Goal: Task Accomplishment & Management: Manage account settings

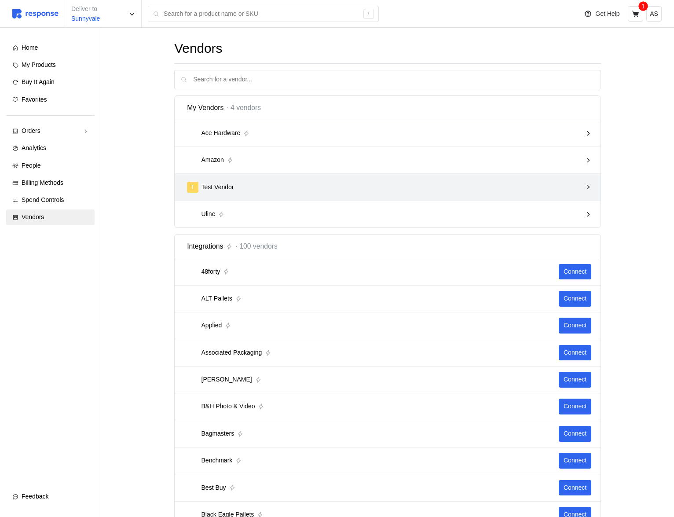
click at [450, 190] on div "T Test Vendor" at bounding box center [384, 187] width 395 height 11
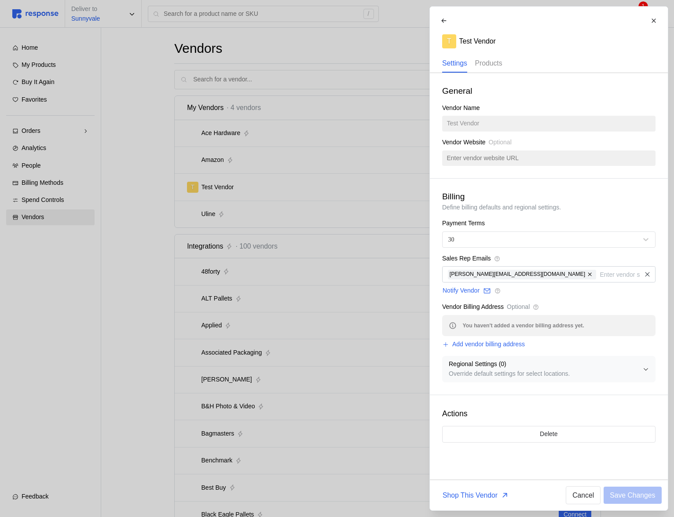
click at [491, 64] on p "Products" at bounding box center [488, 63] width 27 height 11
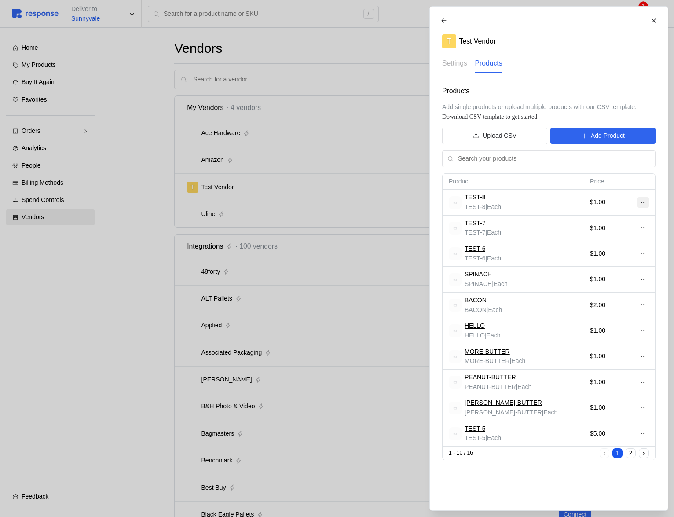
click at [643, 201] on icon at bounding box center [643, 202] width 6 height 6
click at [644, 201] on icon at bounding box center [643, 202] width 6 height 6
click at [640, 201] on icon at bounding box center [643, 202] width 6 height 6
click at [643, 206] on button at bounding box center [642, 202] width 11 height 11
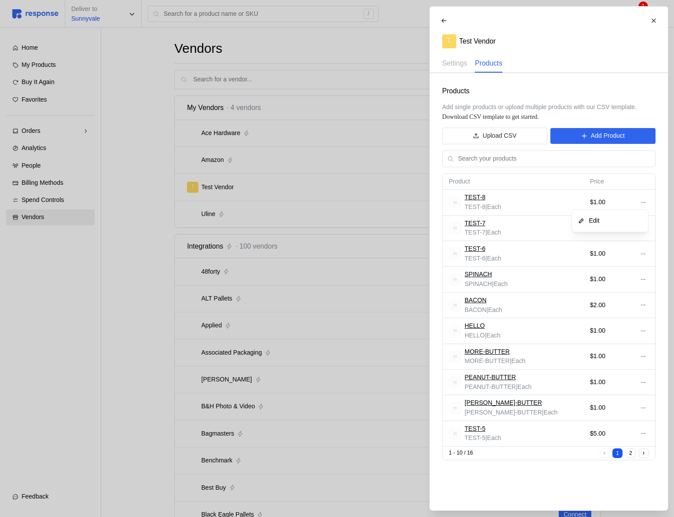
click at [541, 211] on div "TEST-8 TEST-8 | Each" at bounding box center [513, 202] width 129 height 19
click at [642, 205] on icon at bounding box center [643, 202] width 6 height 6
click at [601, 226] on button "Edit" at bounding box center [610, 221] width 70 height 16
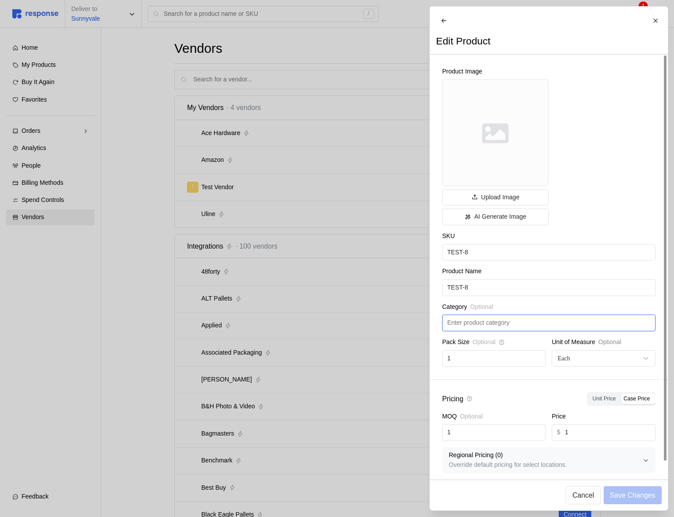
scroll to position [12, 0]
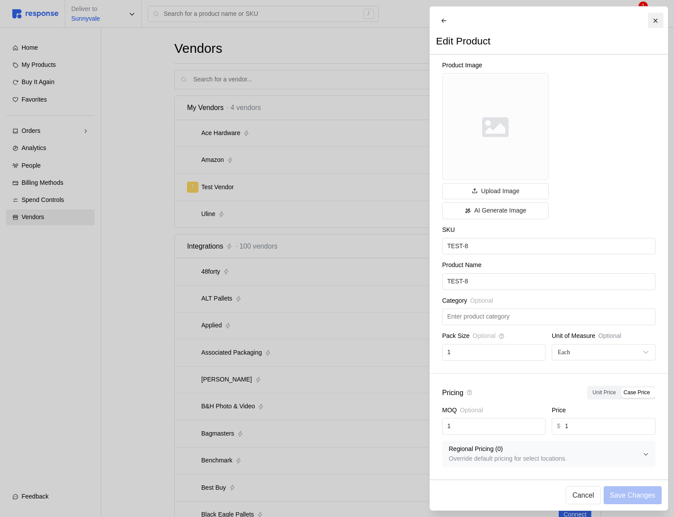
click at [652, 20] on icon at bounding box center [655, 21] width 6 height 6
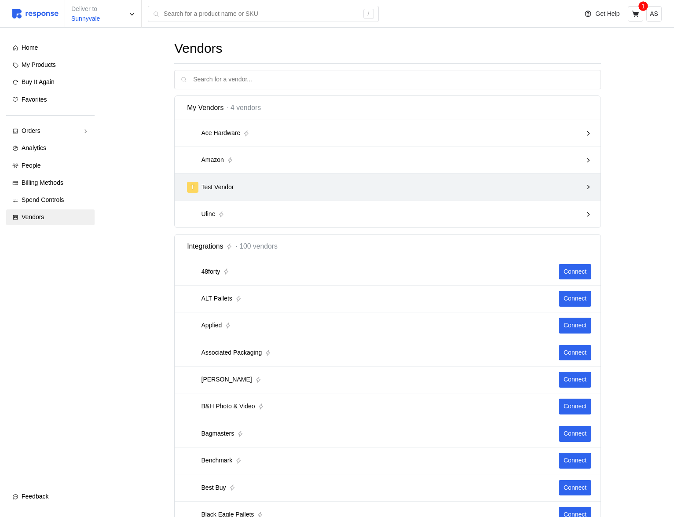
click at [550, 184] on div "T Test Vendor" at bounding box center [384, 187] width 395 height 11
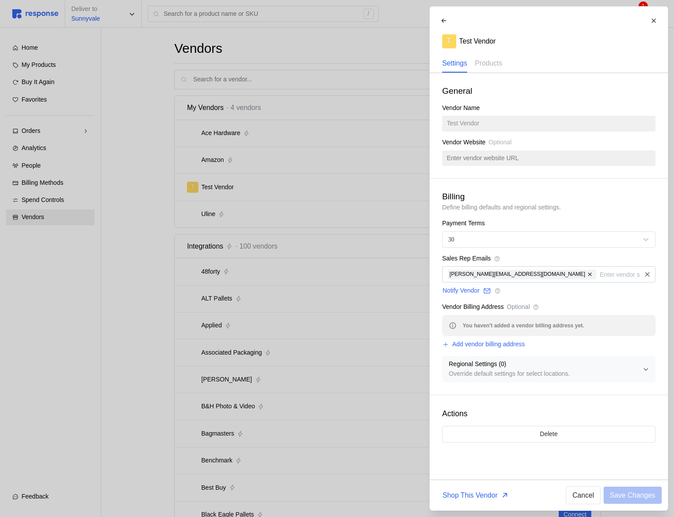
click at [344, 249] on div at bounding box center [337, 258] width 674 height 517
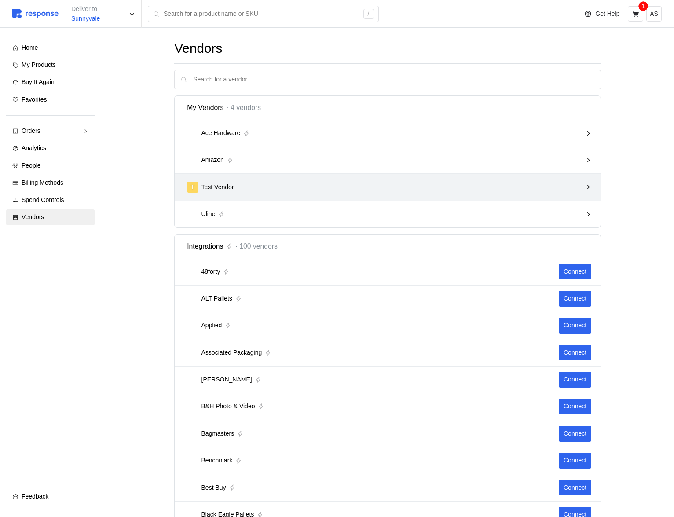
click at [280, 189] on div "T Test Vendor" at bounding box center [384, 187] width 395 height 11
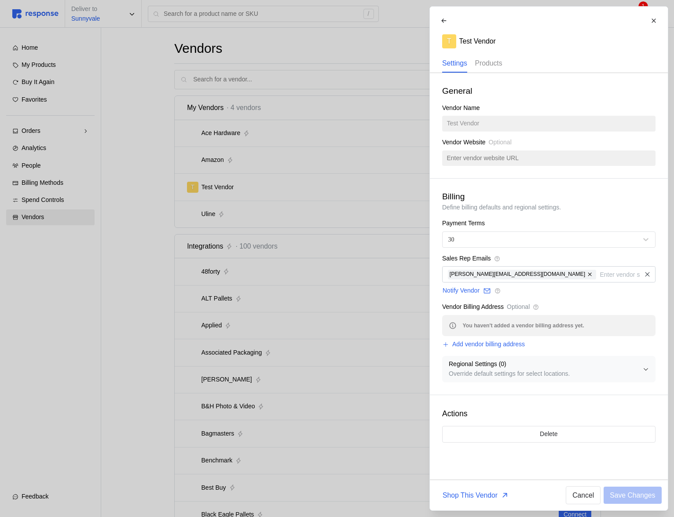
click at [497, 65] on p "Products" at bounding box center [488, 63] width 27 height 11
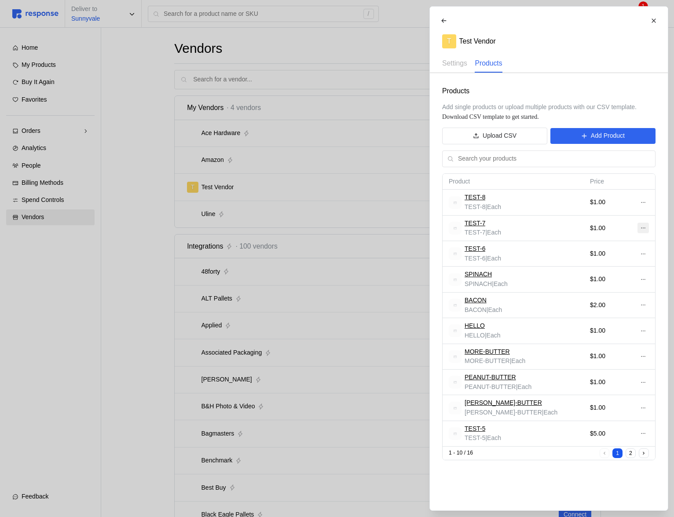
click at [643, 226] on icon at bounding box center [643, 228] width 6 height 6
click at [555, 227] on div "TEST-7 TEST-7 | Each" at bounding box center [513, 228] width 129 height 19
drag, startPoint x: 442, startPoint y: 109, endPoint x: 647, endPoint y: 111, distance: 205.4
click at [647, 111] on p "Add single products or upload multiple products with our CSV template. Download…" at bounding box center [548, 111] width 213 height 19
copy span "Add single products or upload multiple products with our CSV template"
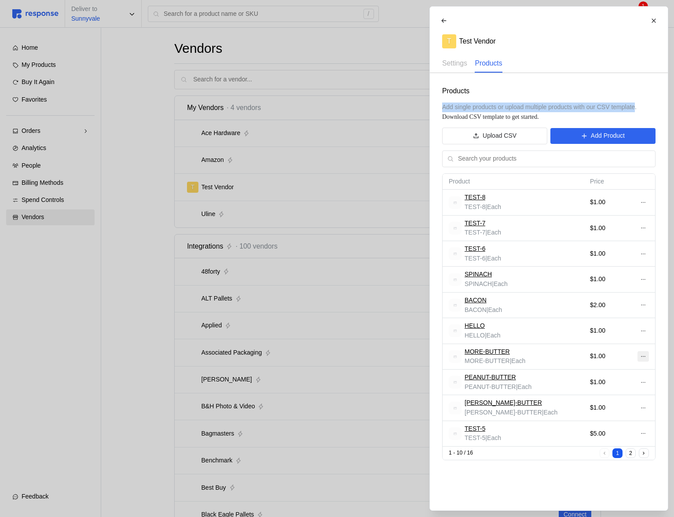
click at [643, 353] on icon at bounding box center [643, 356] width 6 height 6
click at [620, 367] on button "Edit" at bounding box center [610, 375] width 70 height 16
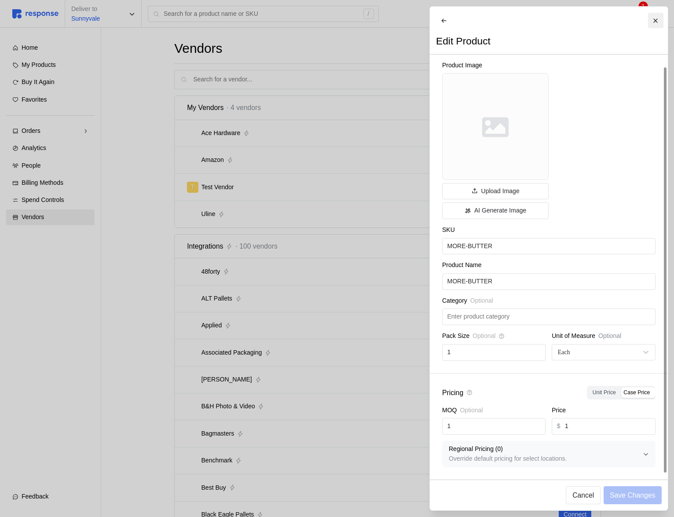
click at [657, 18] on icon at bounding box center [655, 21] width 6 height 6
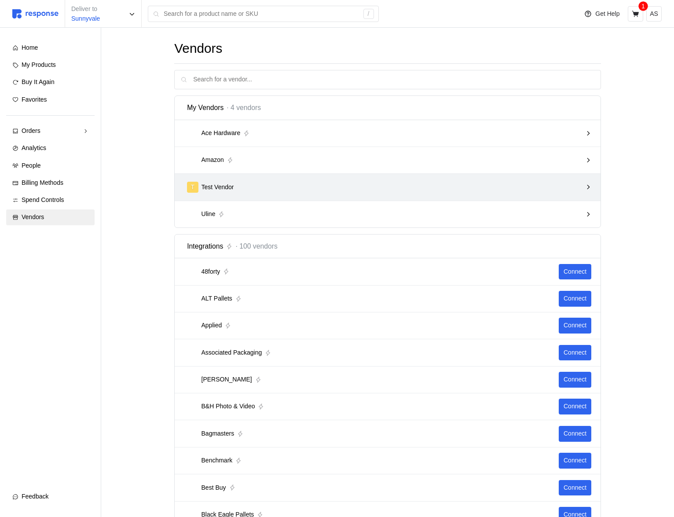
click at [544, 189] on div "T Test Vendor" at bounding box center [384, 187] width 395 height 11
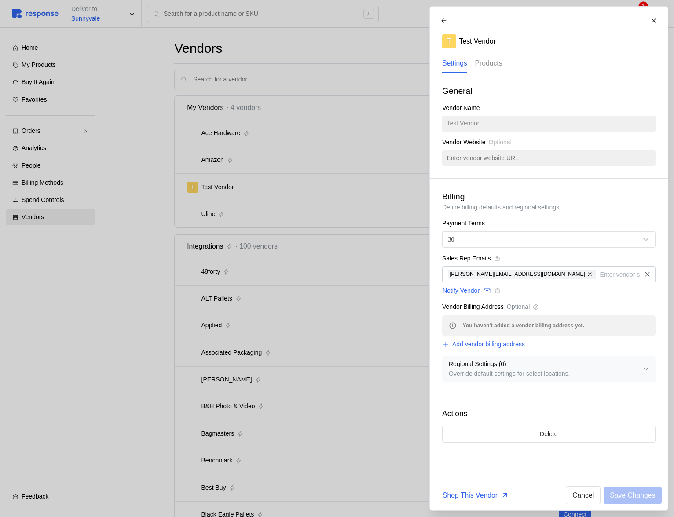
click at [488, 60] on p "Products" at bounding box center [488, 63] width 27 height 11
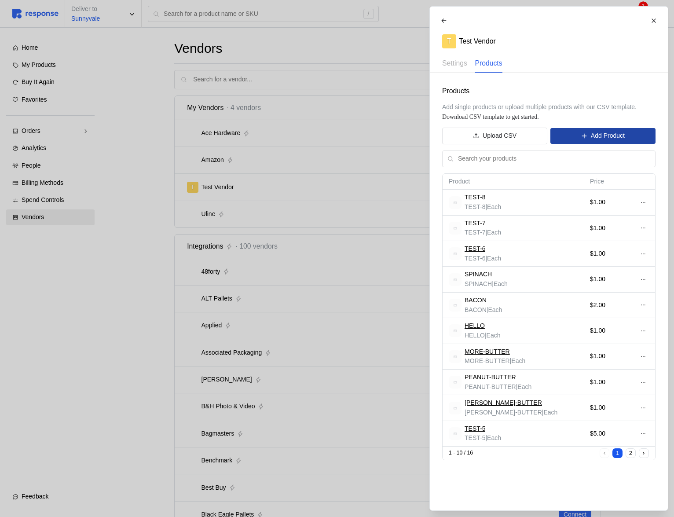
click at [610, 138] on p "Add Product" at bounding box center [607, 136] width 34 height 10
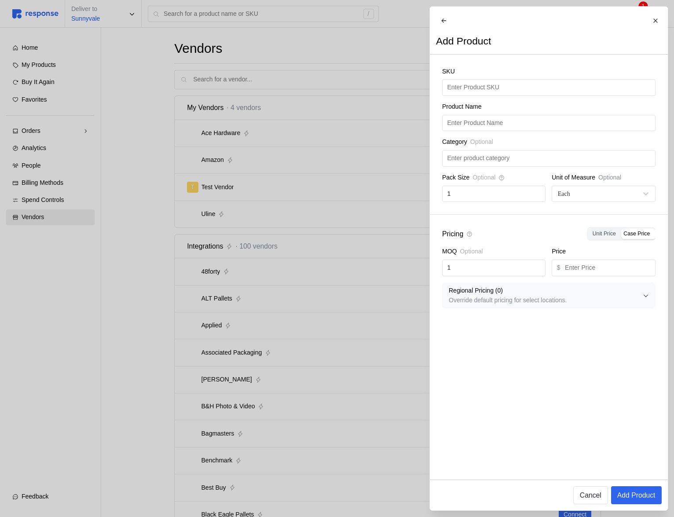
click at [658, 18] on button at bounding box center [654, 20] width 15 height 15
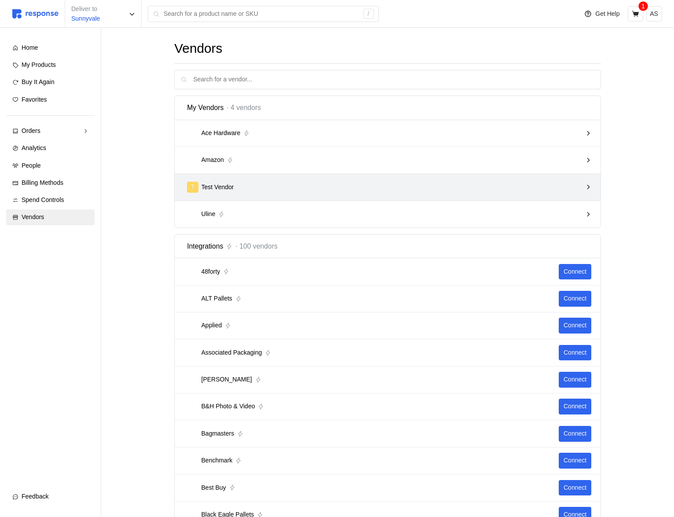
click at [559, 186] on div "T Test Vendor" at bounding box center [384, 187] width 395 height 11
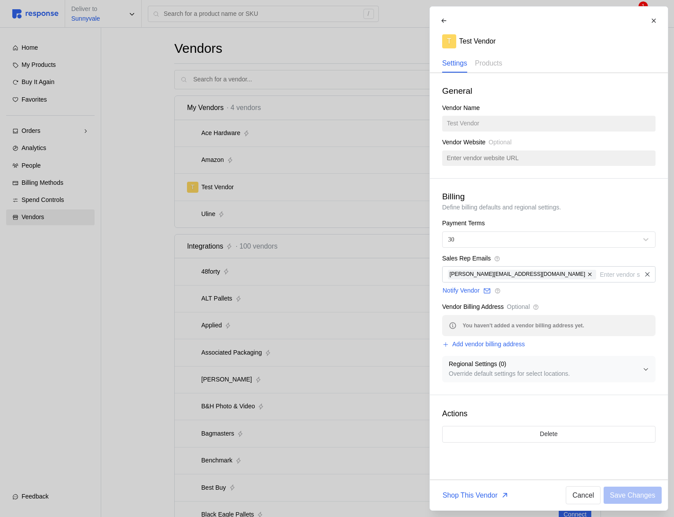
click at [369, 255] on div at bounding box center [337, 258] width 674 height 517
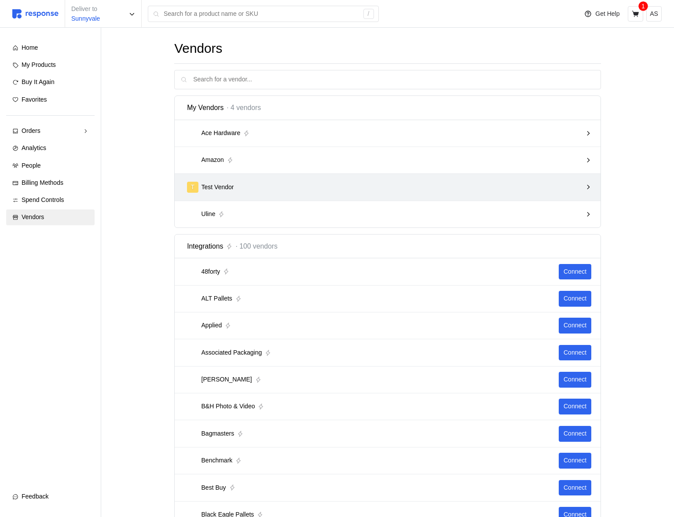
click at [493, 187] on div "T Test Vendor" at bounding box center [384, 187] width 395 height 11
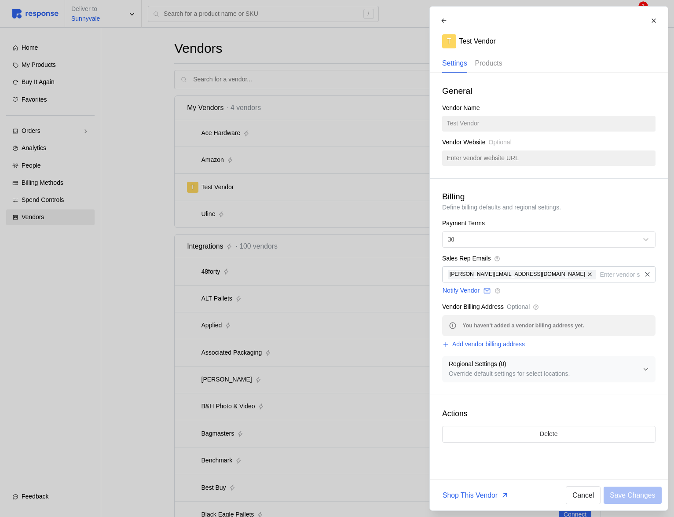
click at [499, 55] on div "Products" at bounding box center [488, 64] width 27 height 18
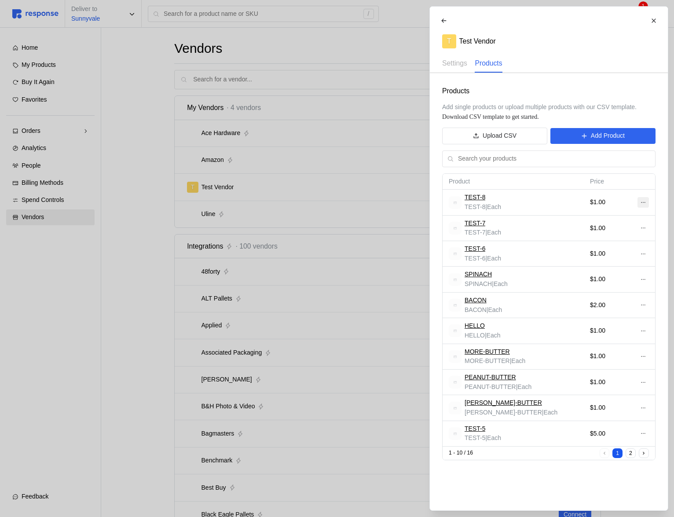
click at [644, 200] on icon at bounding box center [643, 202] width 6 height 6
click at [626, 219] on p "Edit" at bounding box center [614, 221] width 56 height 10
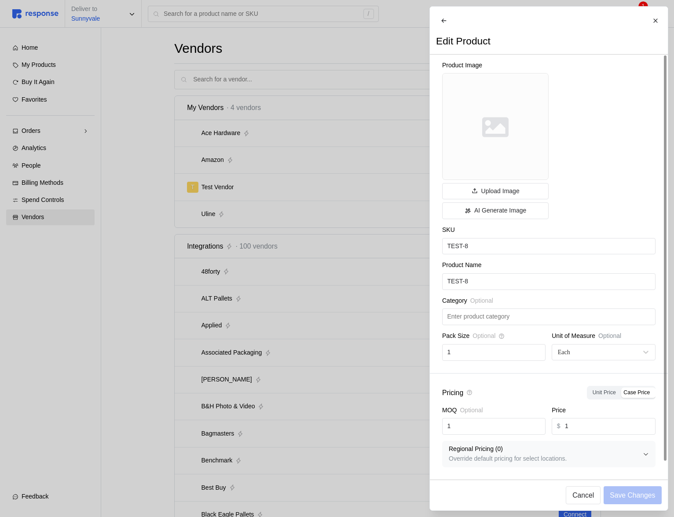
scroll to position [0, 0]
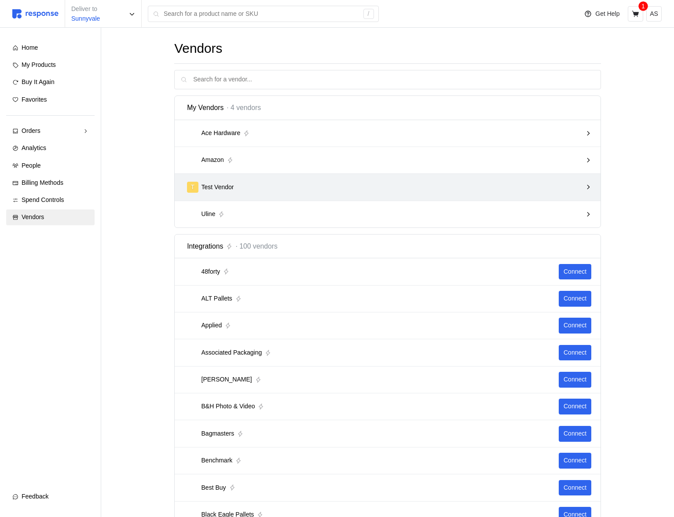
click at [309, 185] on div "T Test Vendor" at bounding box center [384, 187] width 395 height 11
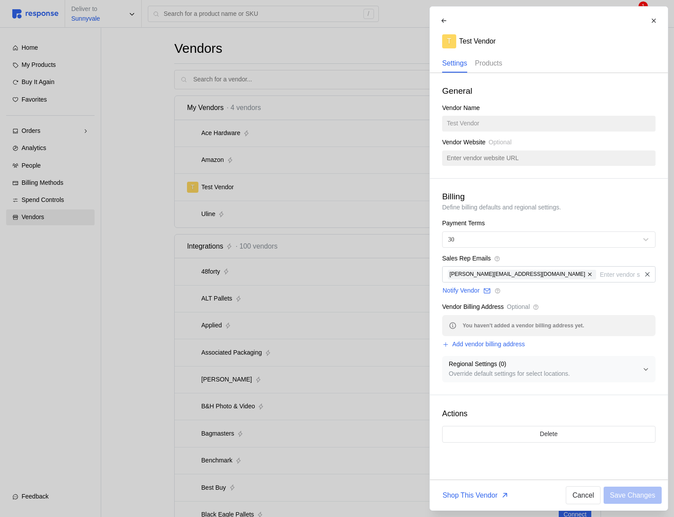
click at [484, 61] on p "Products" at bounding box center [488, 63] width 27 height 11
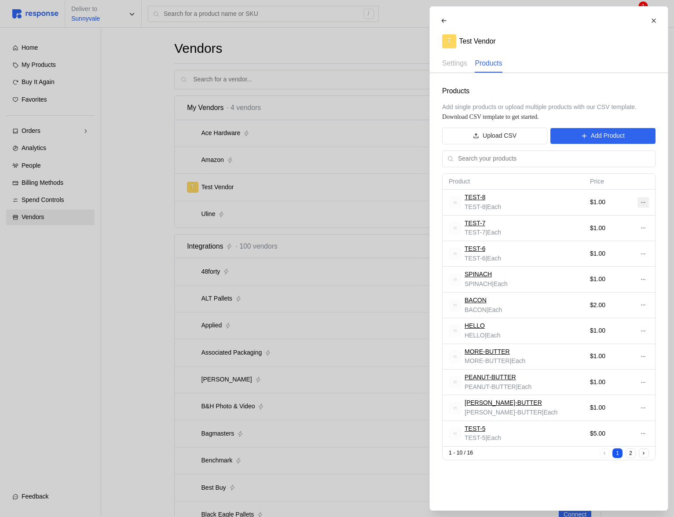
click at [641, 202] on icon at bounding box center [642, 202] width 4 height 1
click at [615, 221] on p "Edit" at bounding box center [614, 221] width 56 height 10
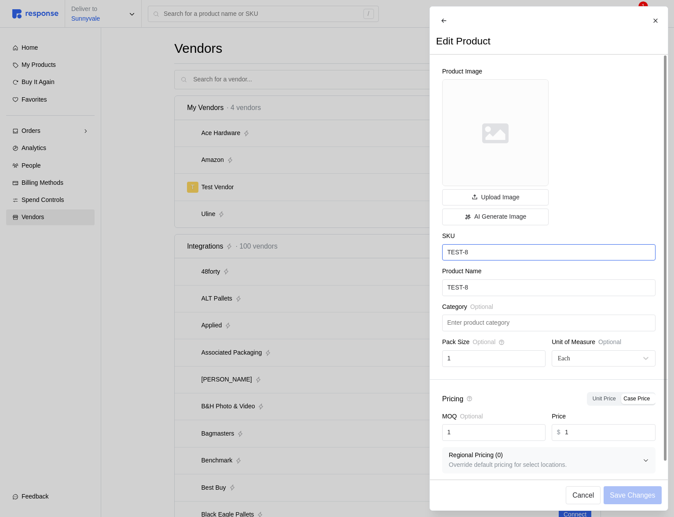
scroll to position [12, 0]
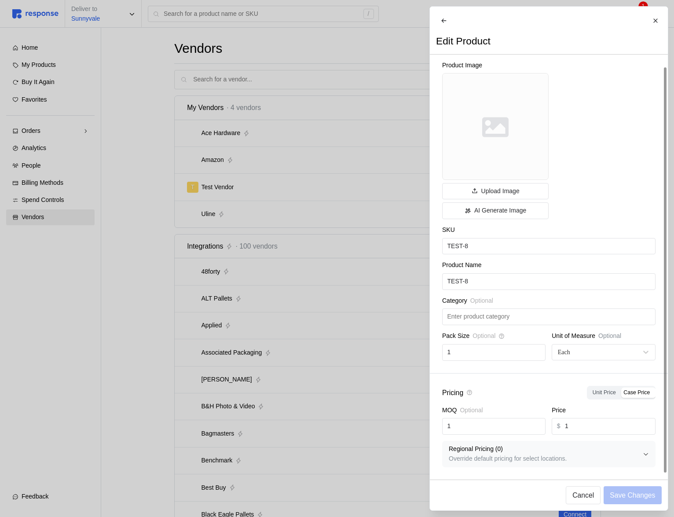
click at [394, 407] on div at bounding box center [337, 258] width 674 height 517
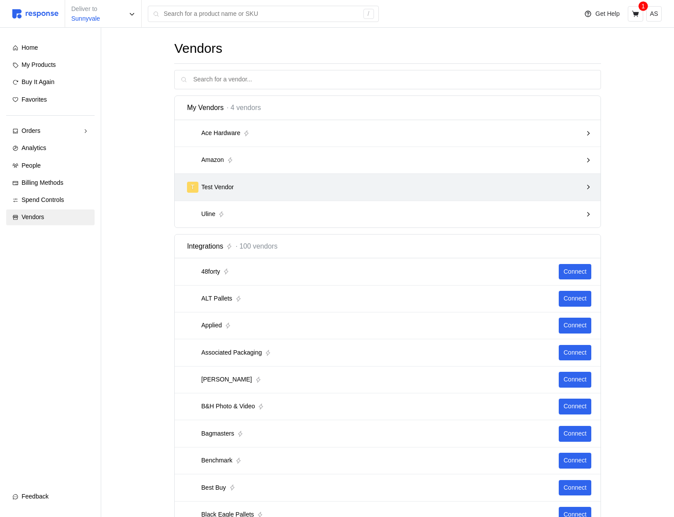
click at [520, 174] on div "T Test Vendor" at bounding box center [388, 187] width 426 height 27
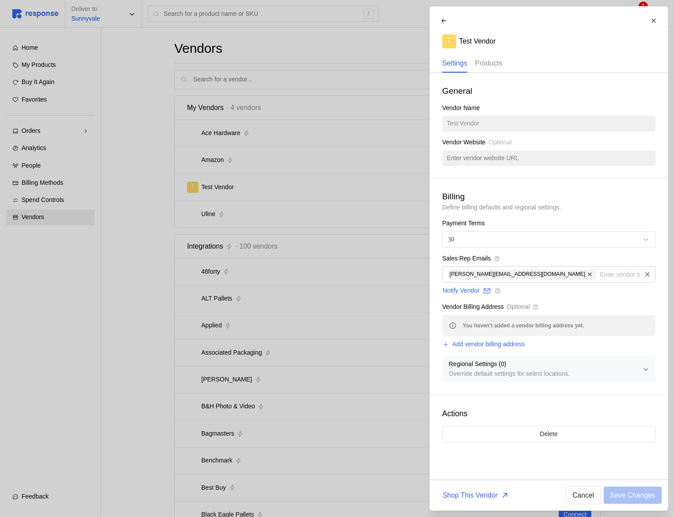
click at [490, 64] on p "Products" at bounding box center [488, 63] width 27 height 11
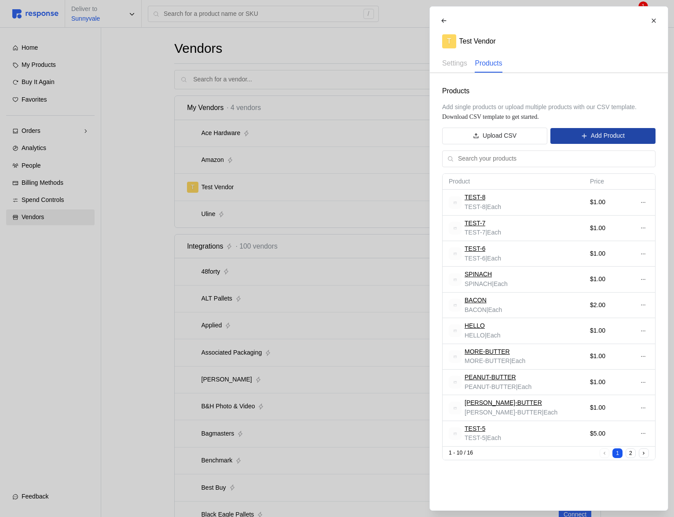
click at [616, 134] on p "Add Product" at bounding box center [607, 136] width 34 height 10
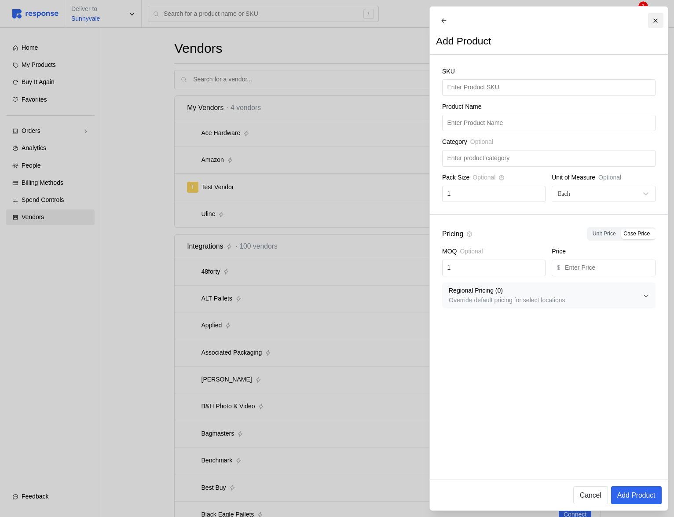
click at [655, 21] on icon at bounding box center [655, 20] width 4 height 4
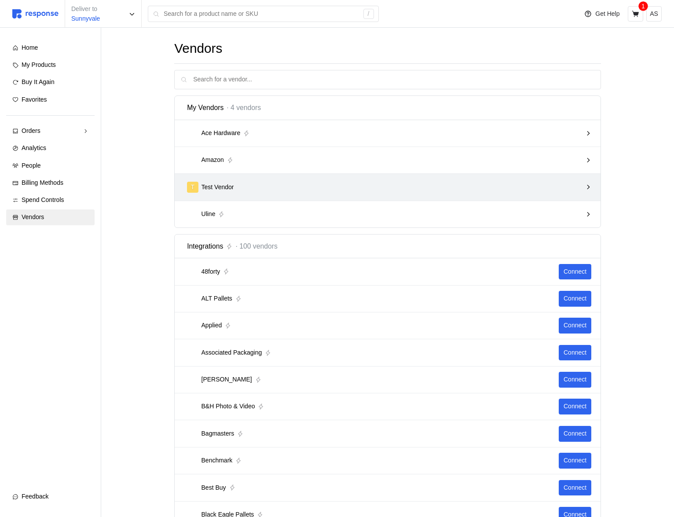
click at [507, 192] on div "T Test Vendor" at bounding box center [384, 187] width 395 height 11
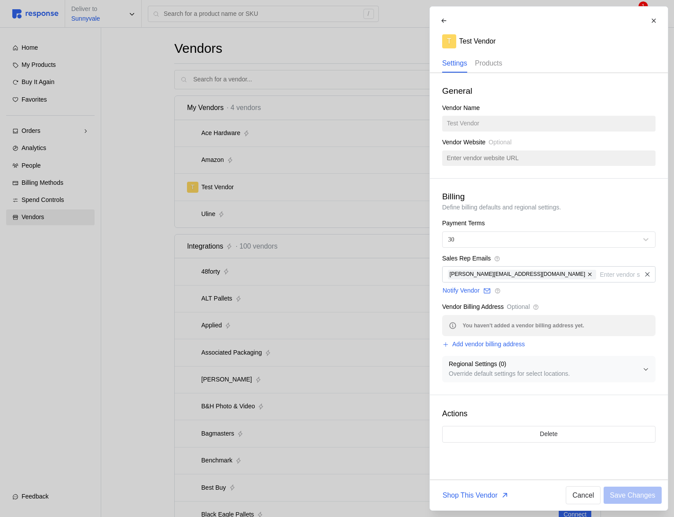
click at [481, 62] on p "Products" at bounding box center [488, 63] width 27 height 11
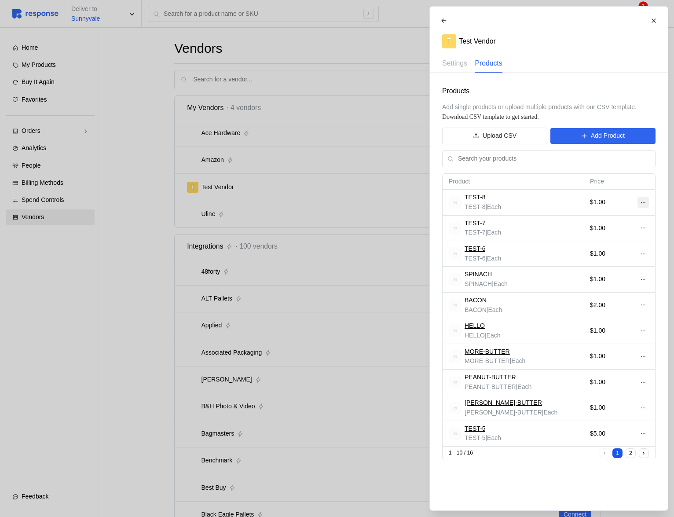
click at [643, 201] on icon at bounding box center [643, 202] width 6 height 6
click at [629, 214] on button "Edit" at bounding box center [610, 221] width 70 height 16
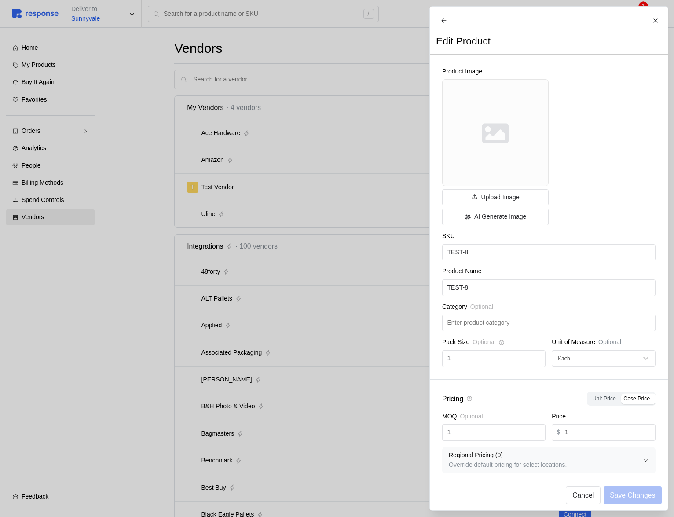
click at [378, 281] on div at bounding box center [337, 258] width 674 height 517
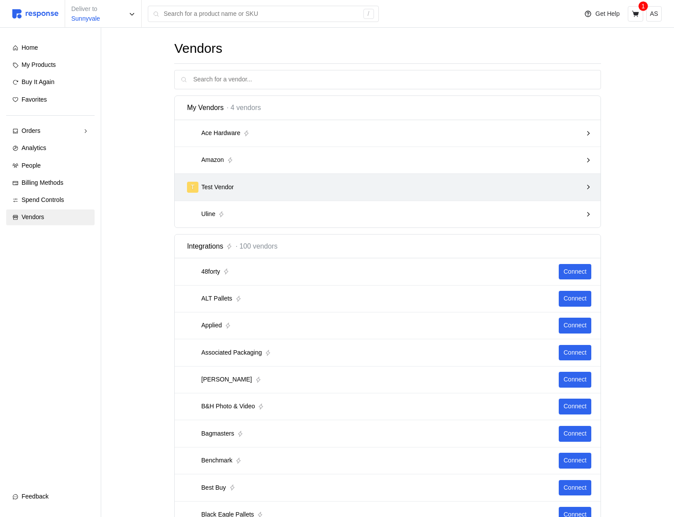
click at [570, 182] on div "T Test Vendor" at bounding box center [384, 187] width 395 height 11
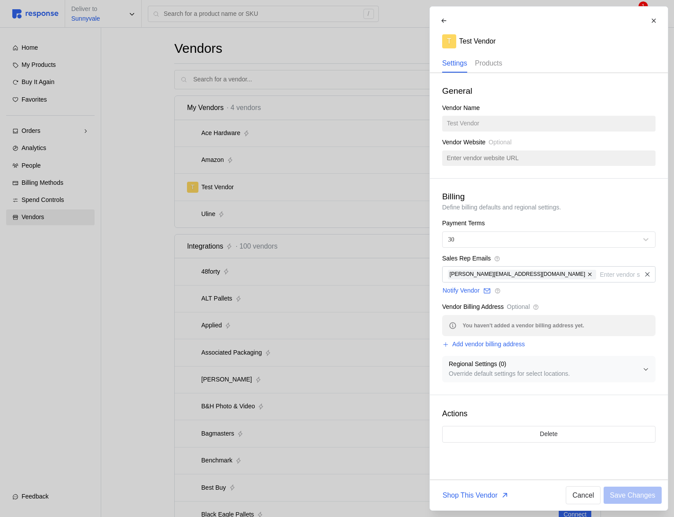
click at [493, 64] on p "Products" at bounding box center [488, 63] width 27 height 11
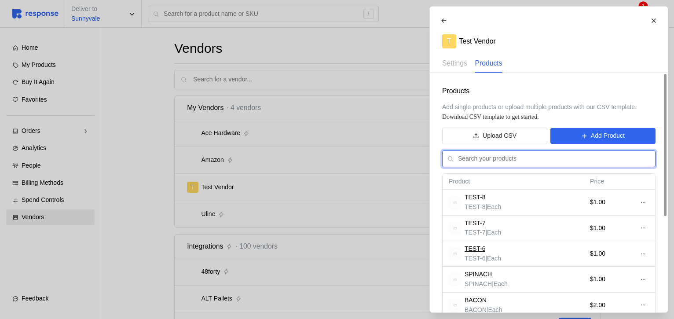
click at [556, 156] on input "text" at bounding box center [554, 159] width 192 height 16
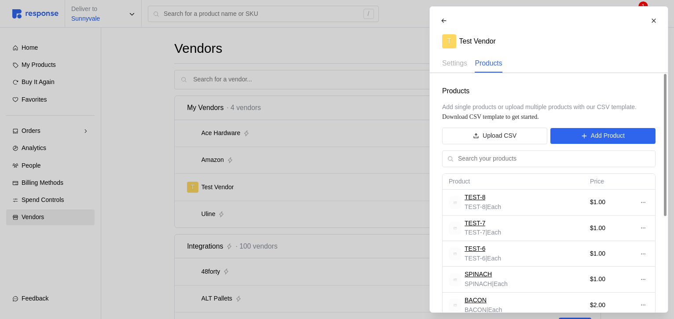
click at [594, 223] on td "$1.00" at bounding box center [607, 229] width 47 height 26
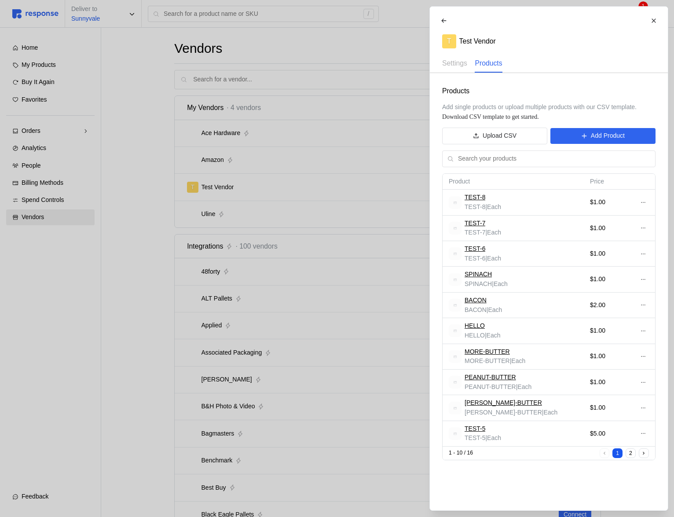
click at [391, 201] on div at bounding box center [337, 258] width 674 height 517
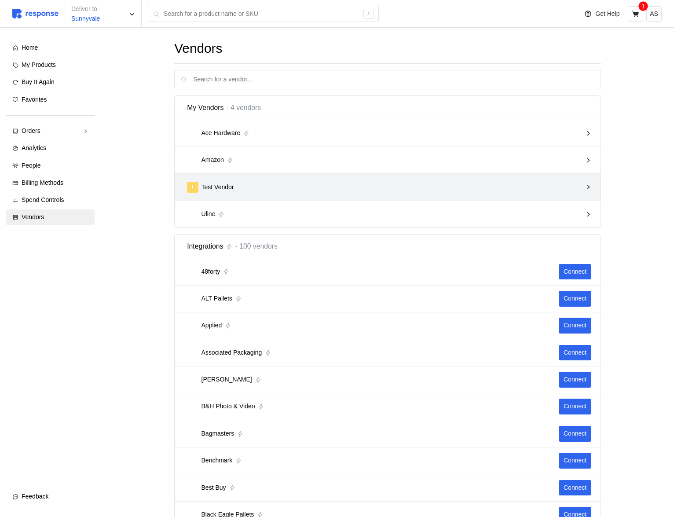
click at [407, 193] on div "T Test Vendor" at bounding box center [384, 187] width 401 height 17
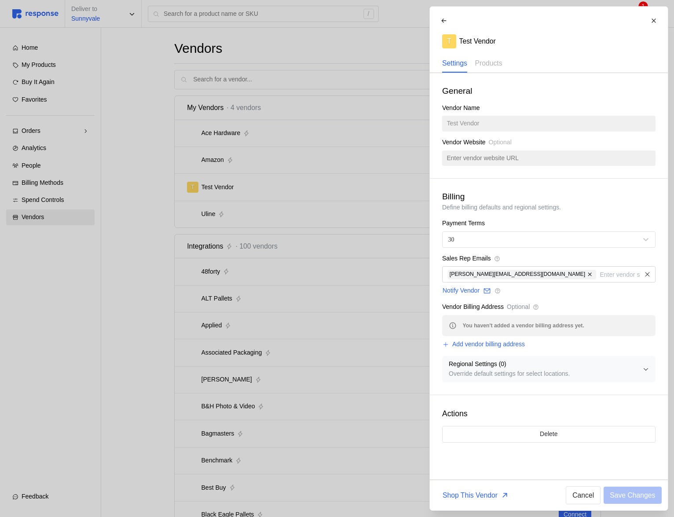
click at [330, 170] on div at bounding box center [337, 258] width 674 height 517
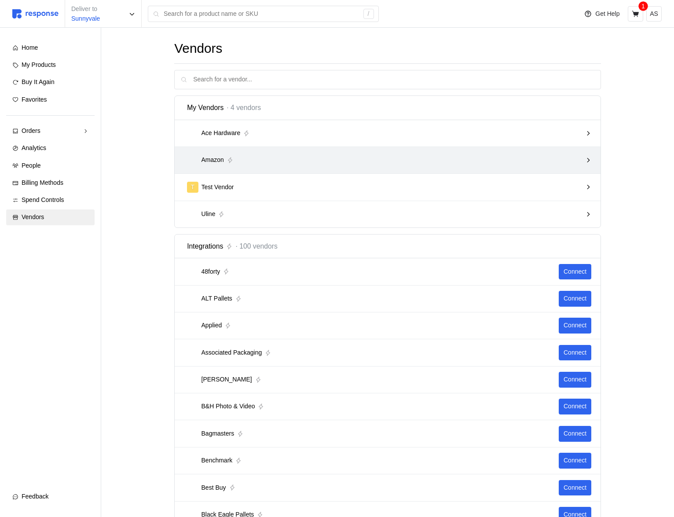
click at [337, 155] on div "Amazon" at bounding box center [384, 159] width 395 height 11
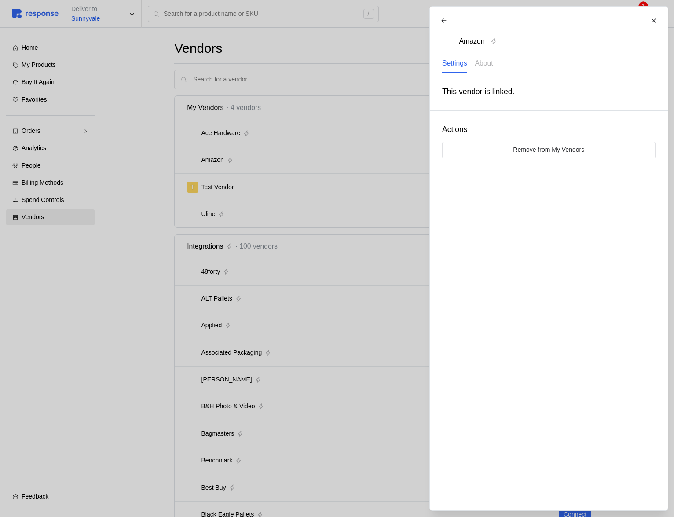
click at [324, 181] on div at bounding box center [337, 258] width 674 height 517
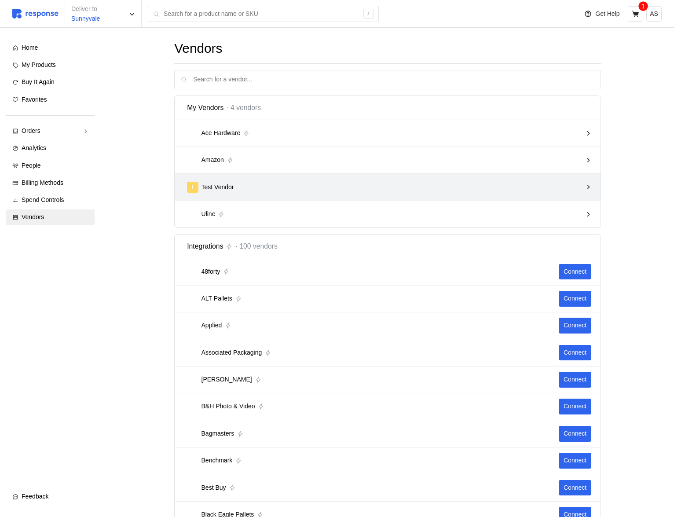
click at [325, 196] on div "T Test Vendor" at bounding box center [388, 187] width 426 height 27
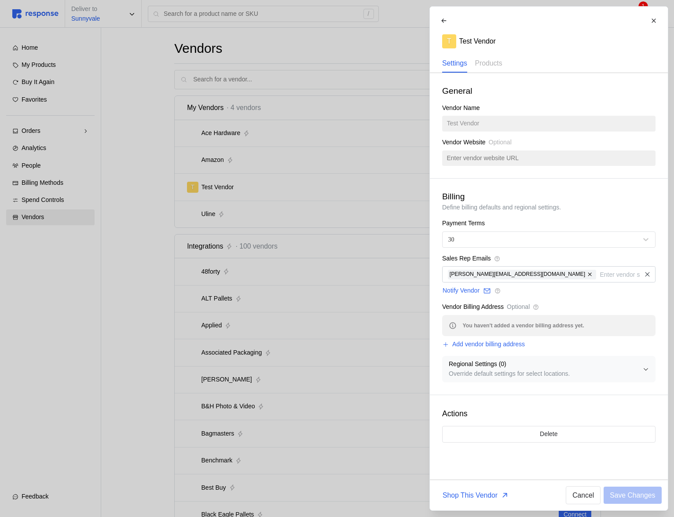
click at [495, 129] on div "General Vendor Name Test Vendor Vendor Website Optional" at bounding box center [549, 126] width 238 height 106
click at [509, 60] on div "T Test Vendor Settings Products" at bounding box center [549, 43] width 226 height 60
click at [492, 62] on p "Products" at bounding box center [488, 63] width 27 height 11
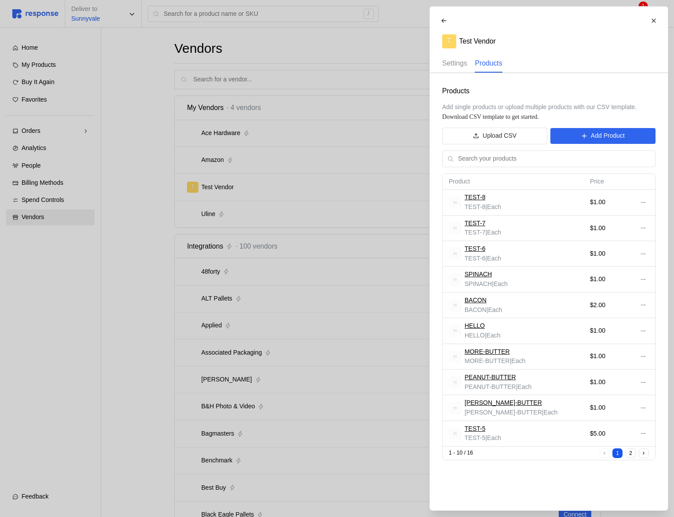
click at [456, 56] on div "Settings" at bounding box center [454, 64] width 25 height 18
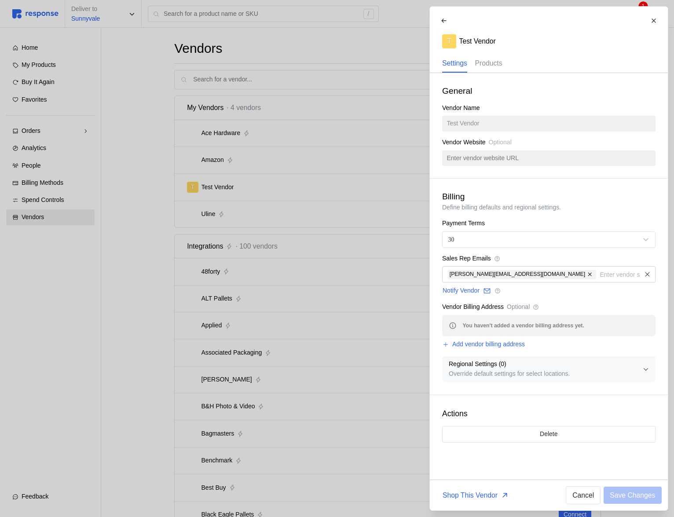
click at [487, 62] on p "Products" at bounding box center [488, 63] width 27 height 11
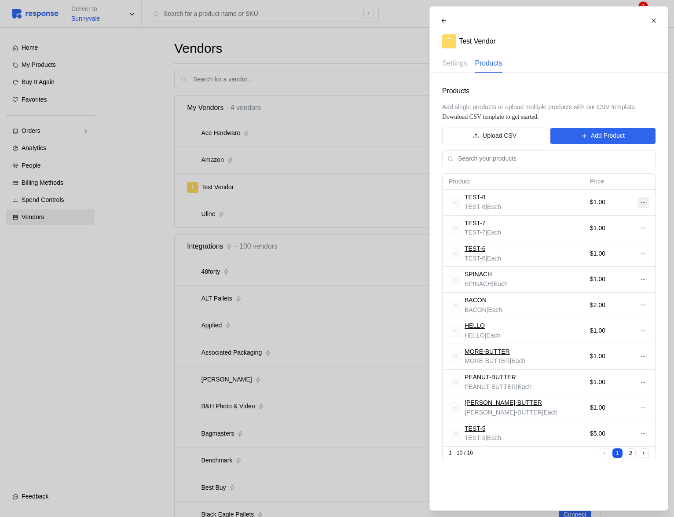
click at [647, 202] on button at bounding box center [642, 202] width 11 height 11
click at [617, 220] on p "Edit" at bounding box center [614, 221] width 56 height 10
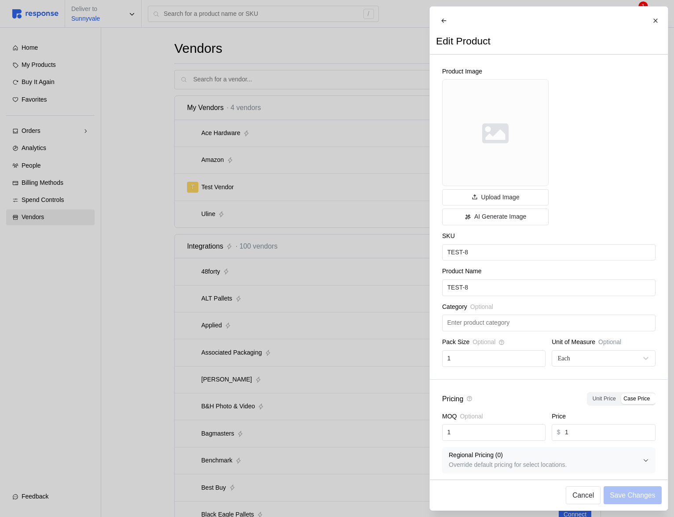
click at [358, 263] on div at bounding box center [337, 258] width 674 height 517
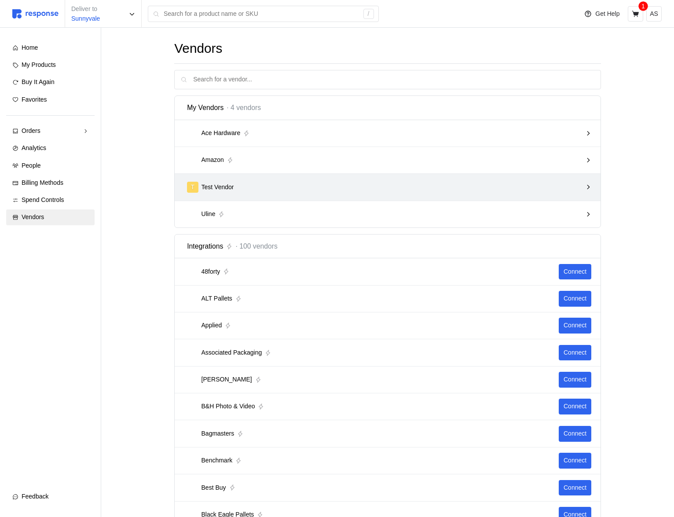
click at [546, 188] on div "T Test Vendor" at bounding box center [384, 187] width 395 height 11
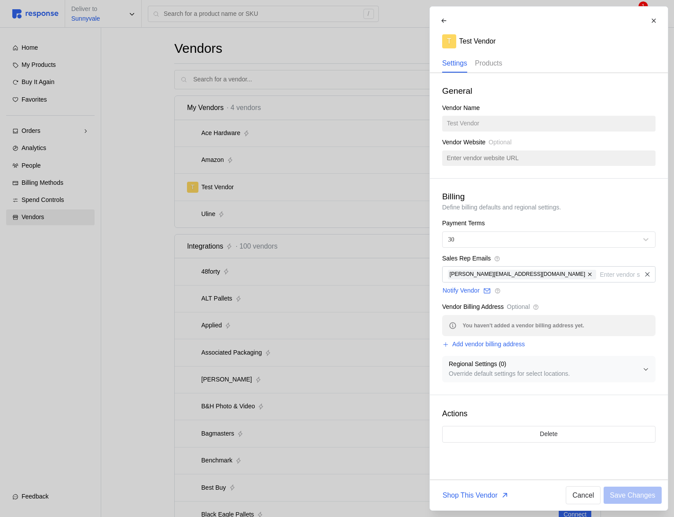
click at [491, 61] on p "Products" at bounding box center [488, 63] width 27 height 11
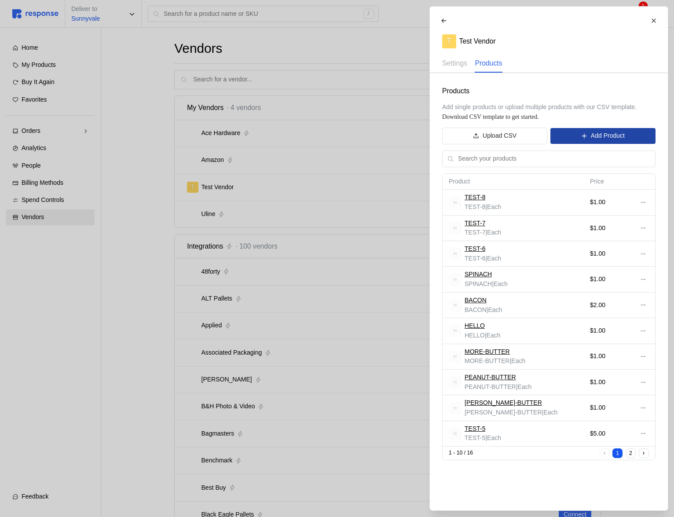
click at [577, 138] on button "Add Product" at bounding box center [602, 136] width 105 height 16
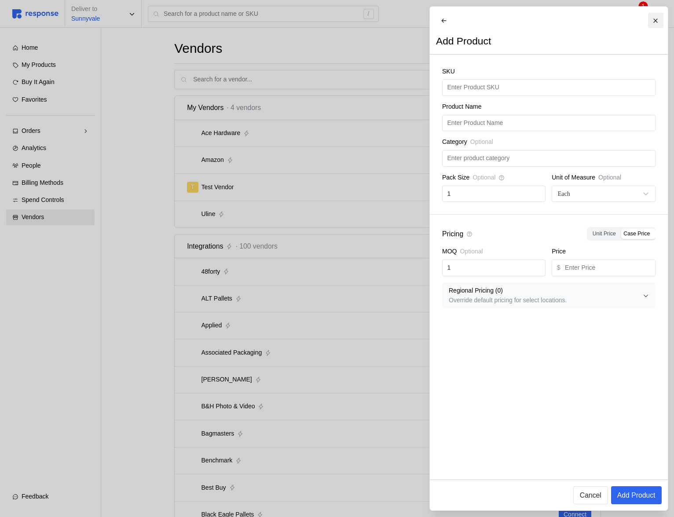
click at [653, 18] on icon at bounding box center [655, 21] width 6 height 6
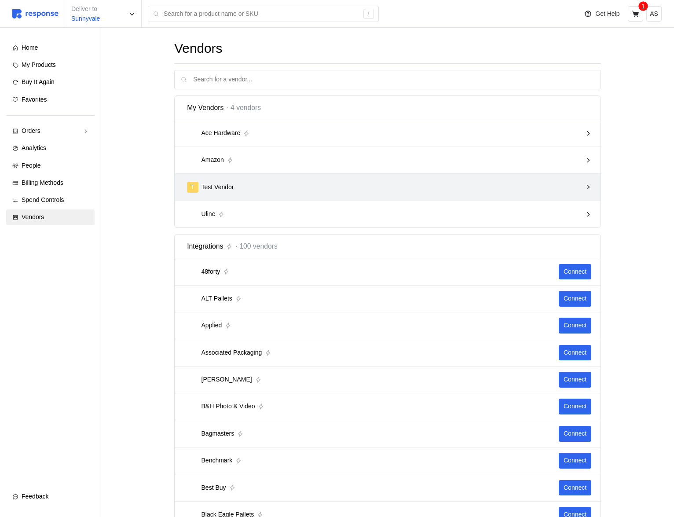
click at [568, 187] on div "T Test Vendor" at bounding box center [384, 187] width 395 height 11
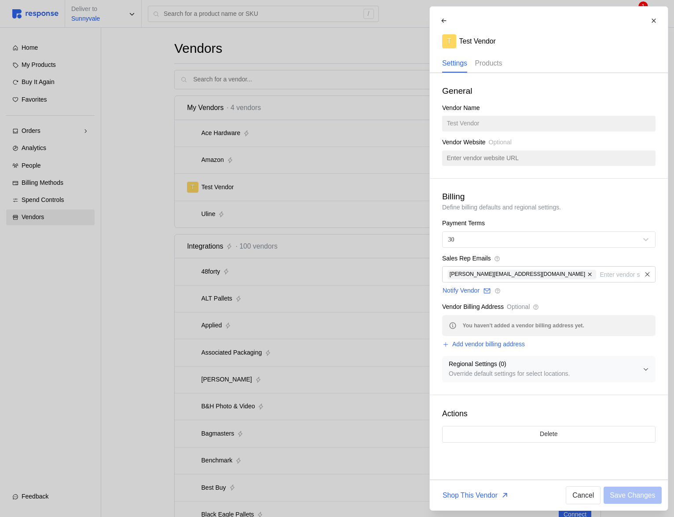
click at [502, 66] on p "Products" at bounding box center [488, 63] width 27 height 11
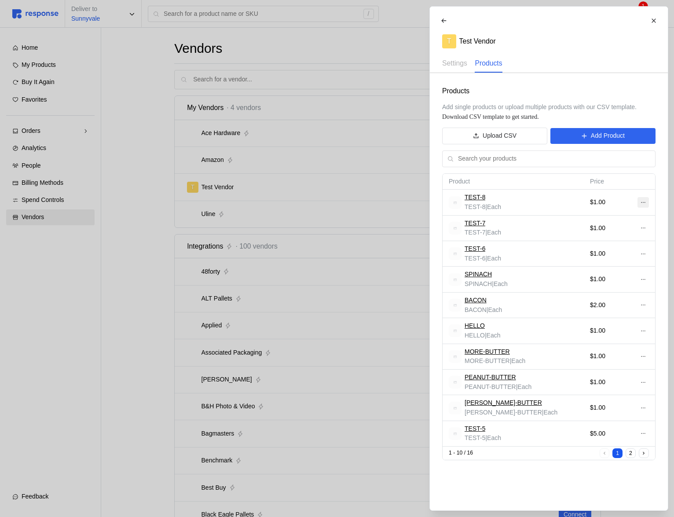
click at [645, 204] on icon at bounding box center [643, 202] width 6 height 6
click at [642, 218] on button "Edit" at bounding box center [610, 221] width 70 height 16
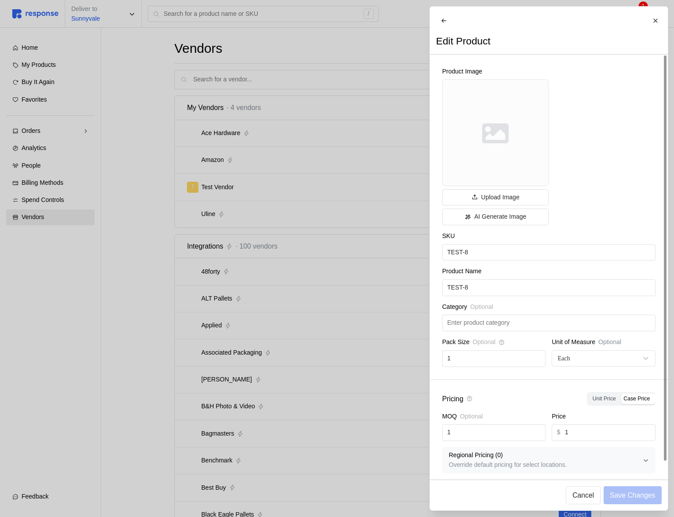
click at [304, 185] on div at bounding box center [337, 258] width 674 height 517
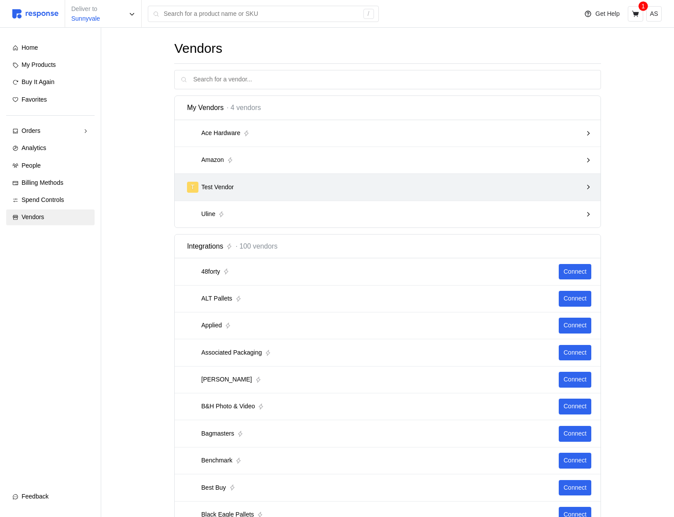
click at [431, 185] on div "T Test Vendor" at bounding box center [384, 187] width 395 height 11
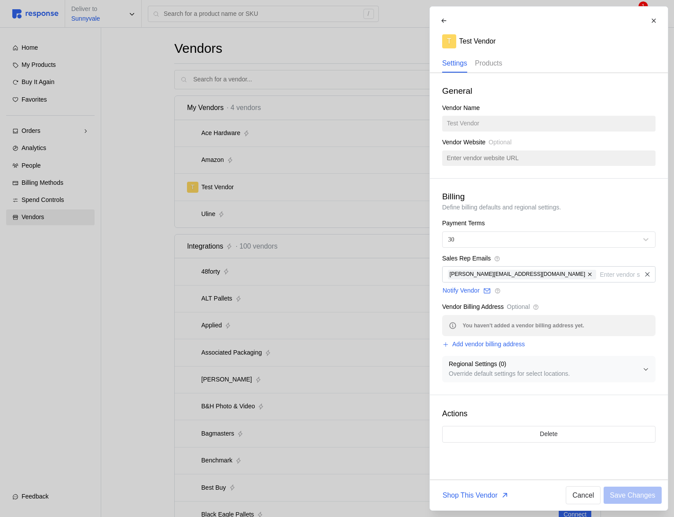
click at [494, 61] on p "Products" at bounding box center [488, 63] width 27 height 11
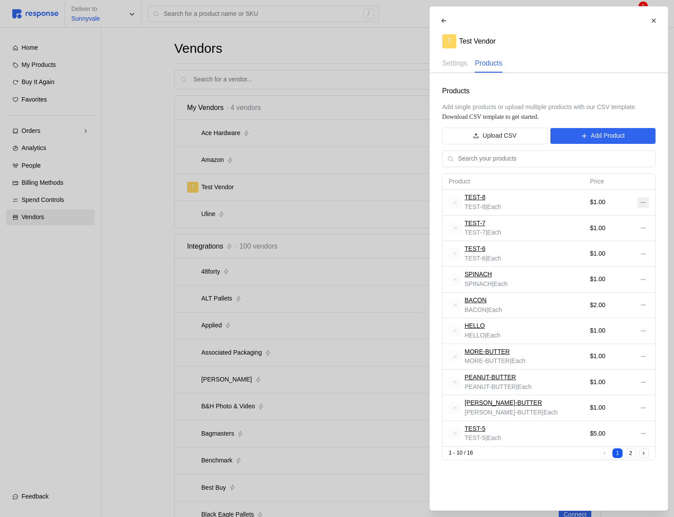
click at [643, 198] on button at bounding box center [642, 202] width 11 height 11
click at [609, 215] on button "Edit" at bounding box center [610, 221] width 70 height 16
click at [648, 199] on button at bounding box center [642, 202] width 11 height 11
click at [638, 221] on p "Edit" at bounding box center [614, 221] width 56 height 10
click at [643, 207] on button at bounding box center [642, 202] width 11 height 11
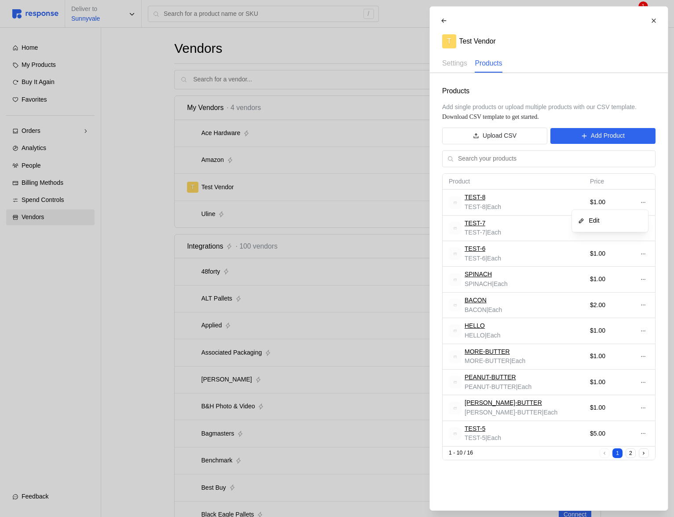
click at [613, 220] on p "Edit" at bounding box center [614, 221] width 56 height 10
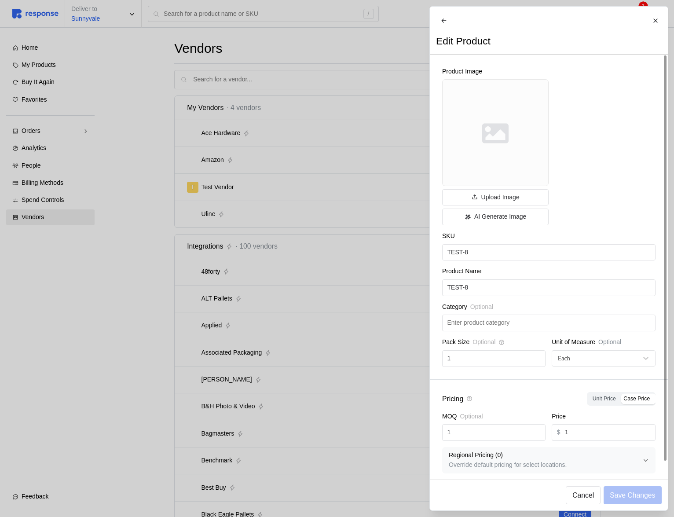
click at [296, 273] on div at bounding box center [337, 258] width 674 height 517
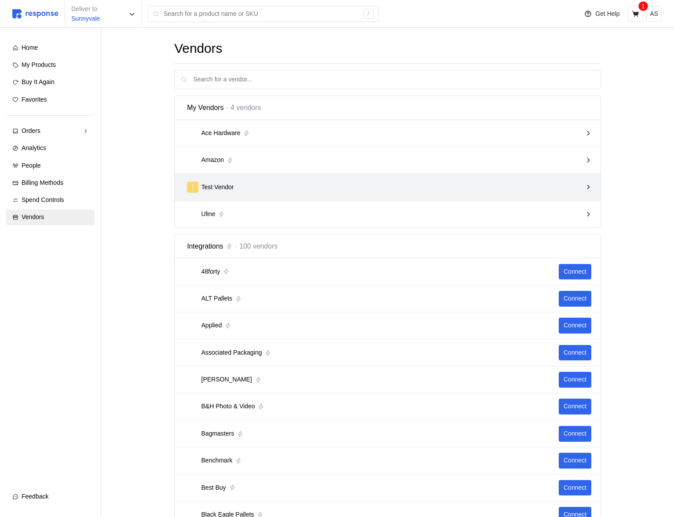
click at [557, 188] on div "T Test Vendor" at bounding box center [384, 187] width 395 height 11
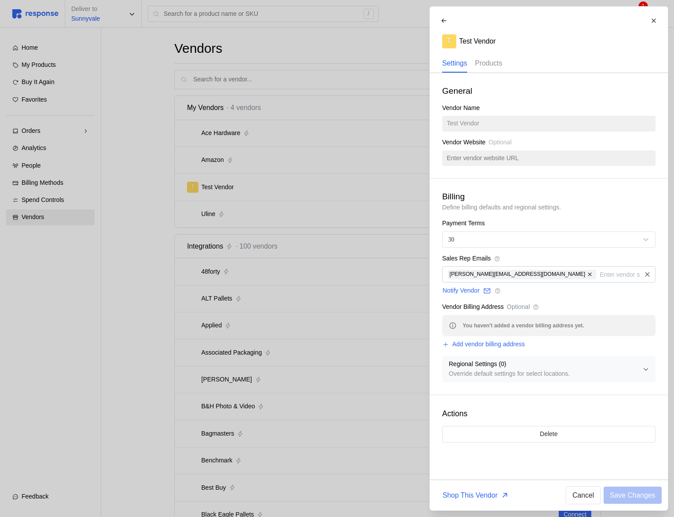
click at [494, 62] on p "Products" at bounding box center [488, 63] width 27 height 11
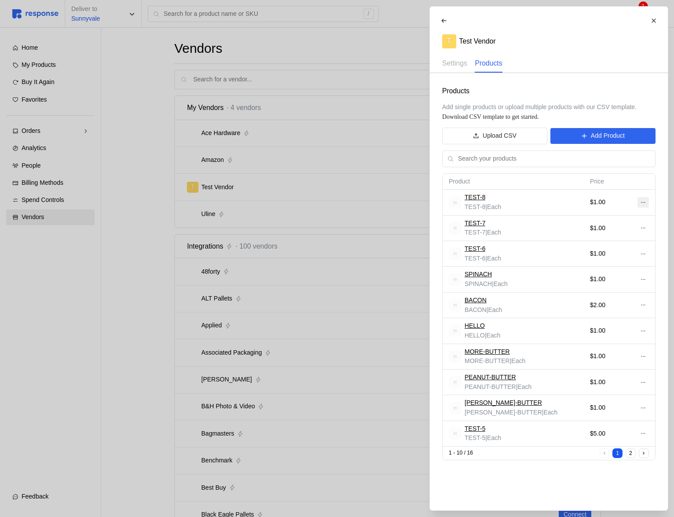
click at [644, 201] on icon at bounding box center [643, 202] width 6 height 6
click at [623, 219] on p "Edit" at bounding box center [614, 221] width 56 height 10
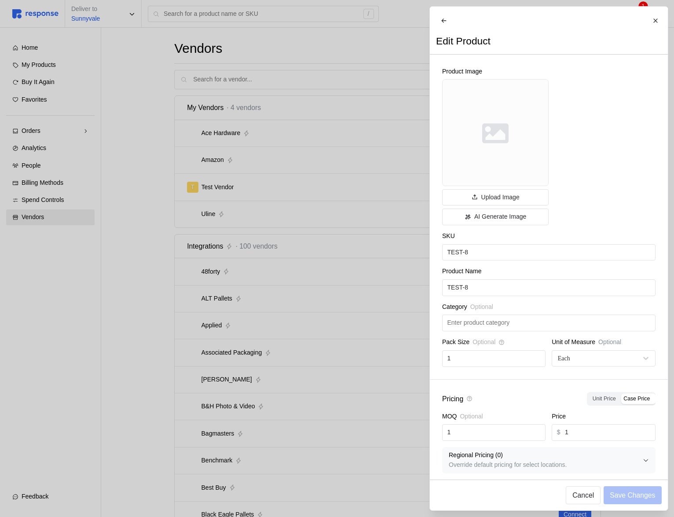
click at [424, 136] on div at bounding box center [337, 258] width 674 height 517
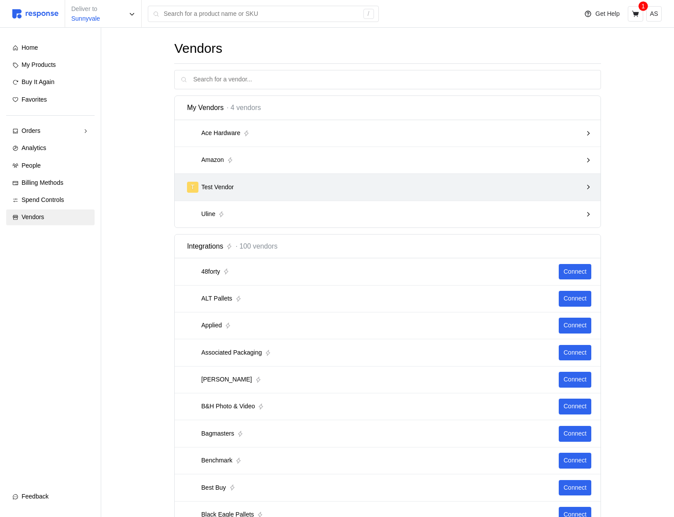
click at [329, 179] on div "T Test Vendor" at bounding box center [384, 187] width 401 height 17
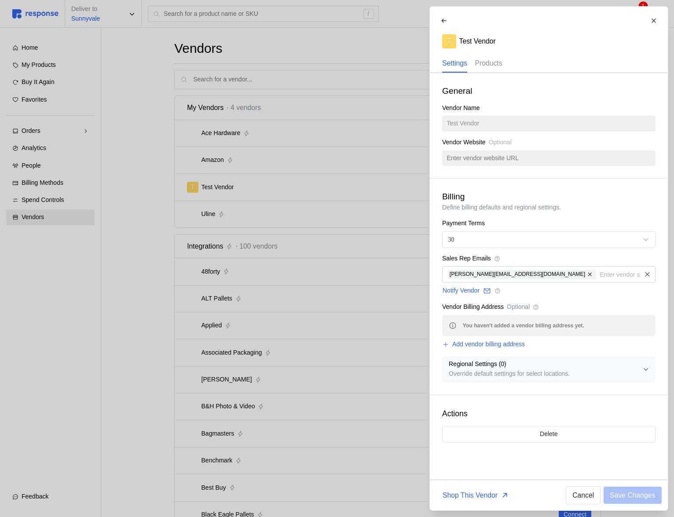
click at [491, 60] on p "Products" at bounding box center [488, 63] width 27 height 11
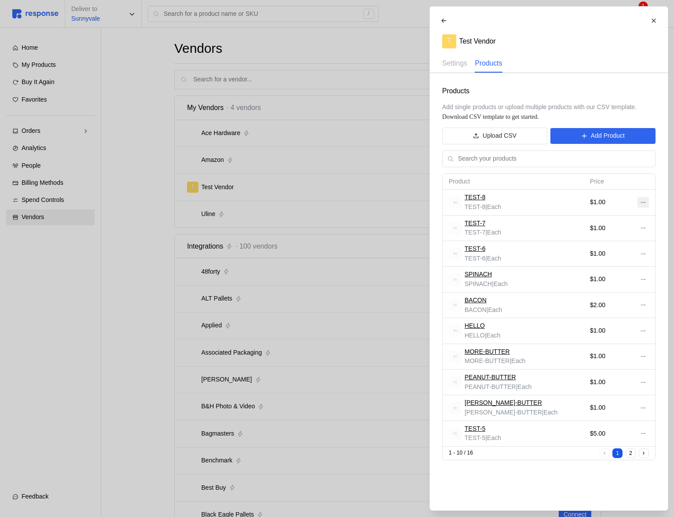
click at [639, 199] on button at bounding box center [642, 202] width 11 height 11
click at [619, 219] on p "Edit" at bounding box center [614, 221] width 56 height 10
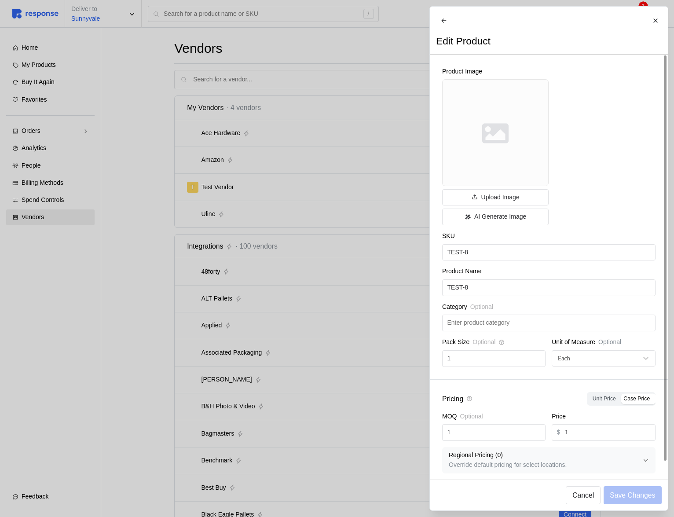
click at [360, 255] on div at bounding box center [337, 258] width 674 height 517
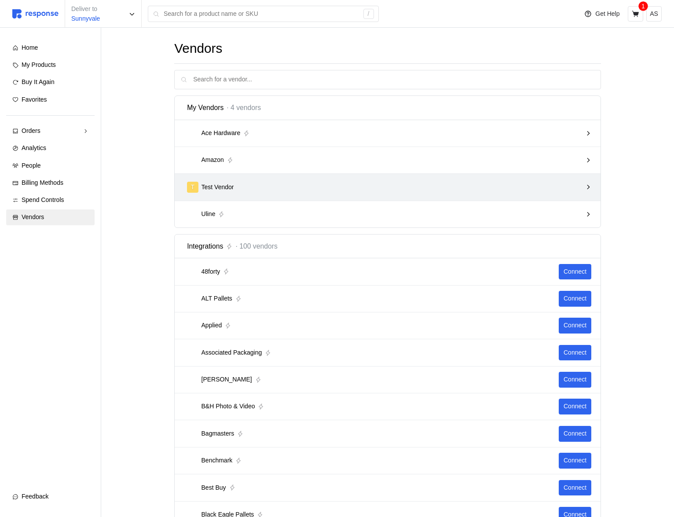
click at [533, 186] on div "T Test Vendor" at bounding box center [384, 187] width 395 height 11
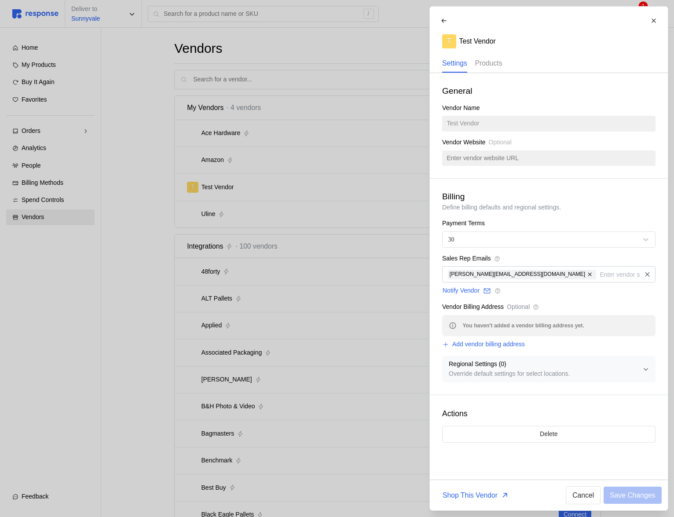
click at [501, 69] on div "Products" at bounding box center [488, 64] width 27 height 18
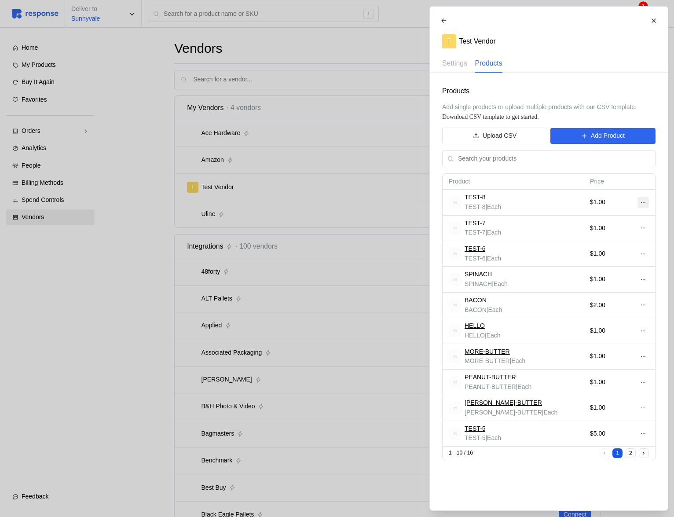
click at [645, 199] on button at bounding box center [642, 202] width 11 height 11
click at [616, 220] on p "Edit" at bounding box center [614, 221] width 56 height 10
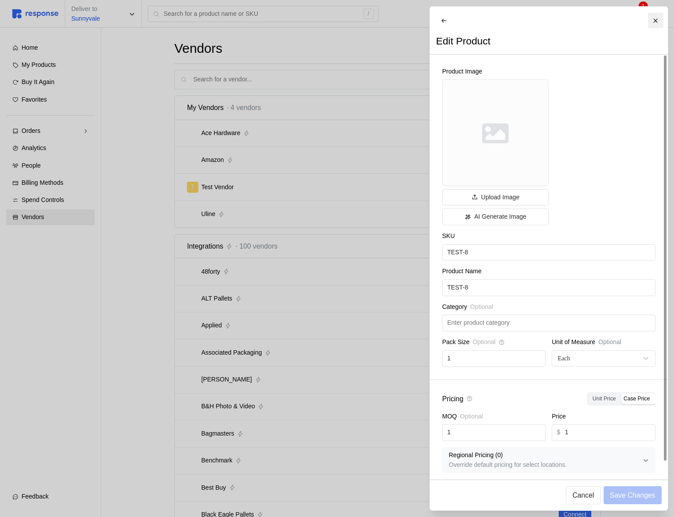
click at [652, 25] on button at bounding box center [654, 20] width 15 height 15
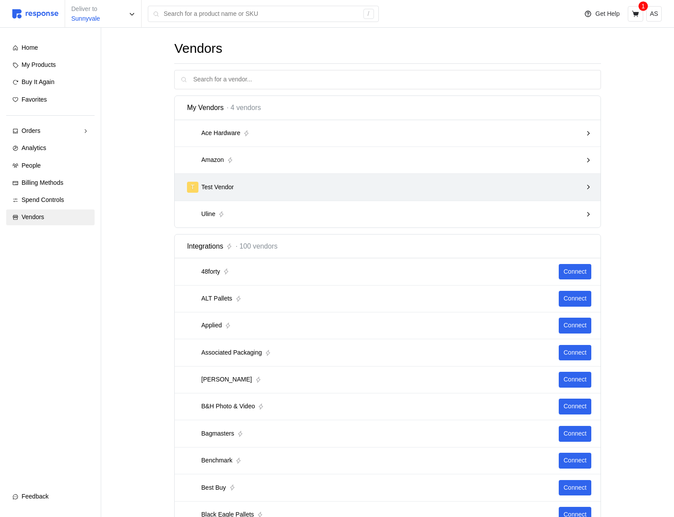
click at [495, 195] on div "T Test Vendor" at bounding box center [384, 187] width 401 height 17
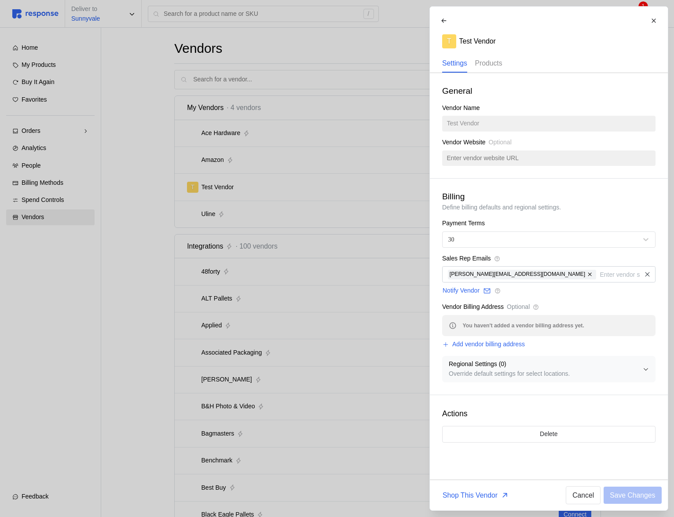
click at [492, 64] on p "Products" at bounding box center [488, 63] width 27 height 11
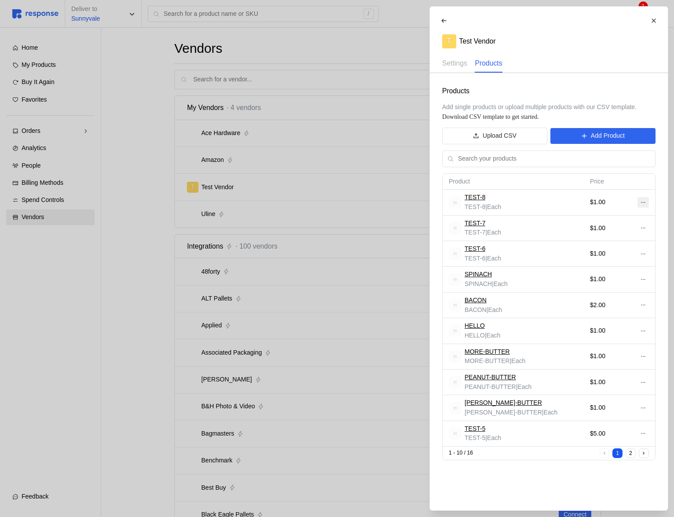
click at [643, 203] on icon at bounding box center [643, 202] width 6 height 6
click at [615, 220] on p "Edit" at bounding box center [614, 221] width 56 height 10
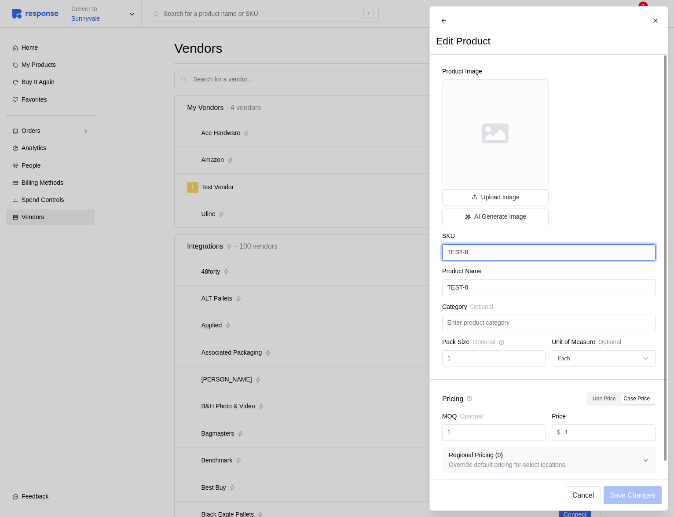
click at [530, 259] on input "TEST-8" at bounding box center [548, 253] width 203 height 16
type input "TEST-9"
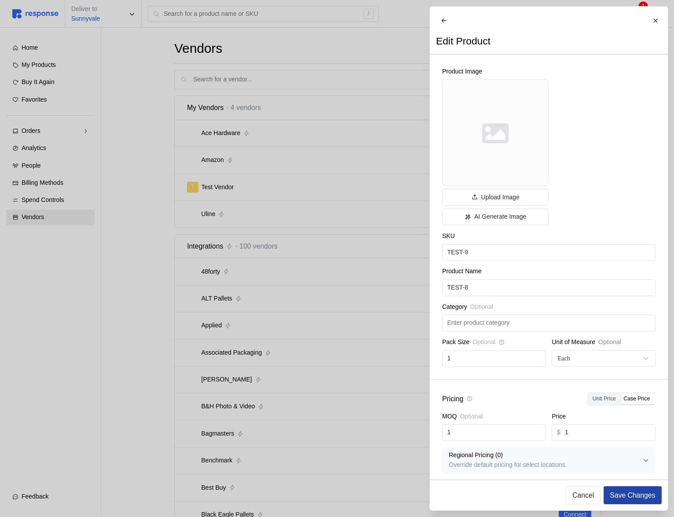
click at [623, 493] on p "Save Changes" at bounding box center [632, 495] width 45 height 11
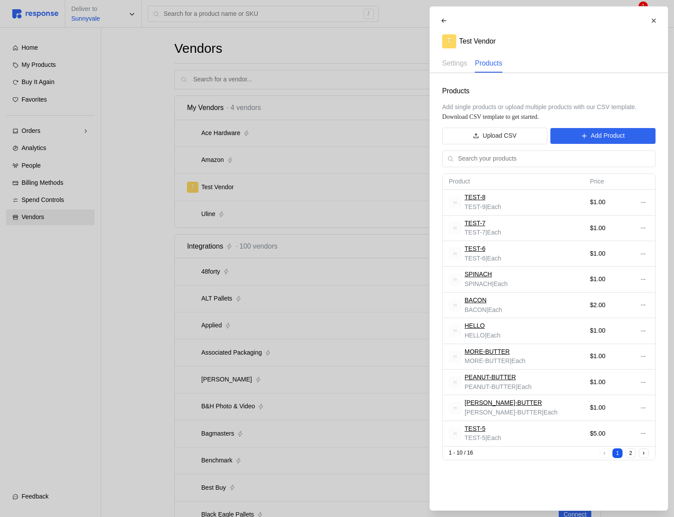
click at [398, 250] on div at bounding box center [337, 258] width 674 height 517
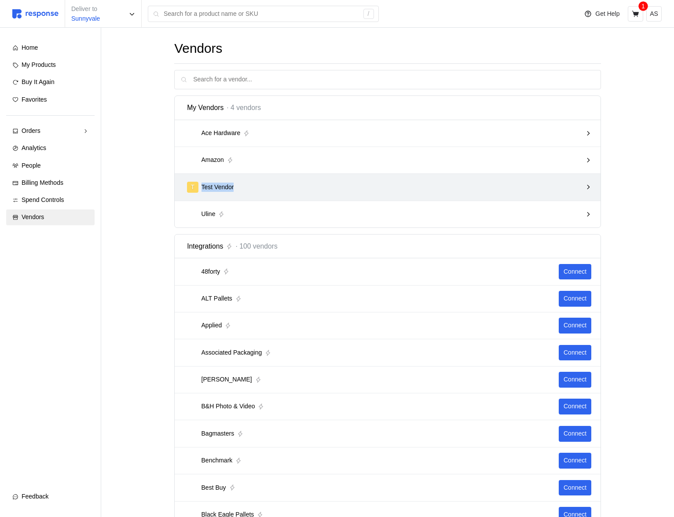
click at [523, 183] on div "T Test Vendor" at bounding box center [384, 187] width 395 height 11
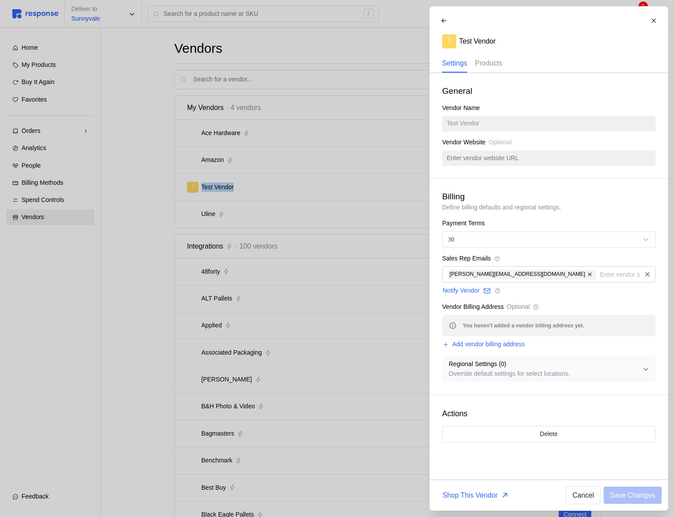
click at [493, 62] on p "Products" at bounding box center [488, 63] width 27 height 11
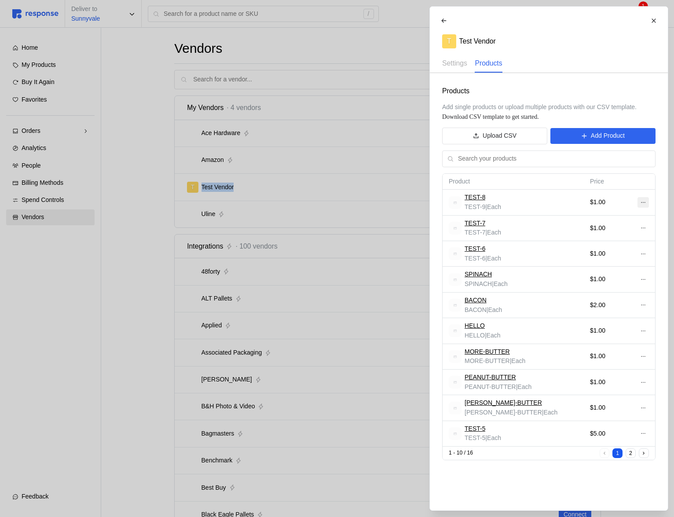
click at [641, 200] on icon at bounding box center [643, 202] width 6 height 6
click at [606, 221] on p "Edit" at bounding box center [614, 221] width 56 height 10
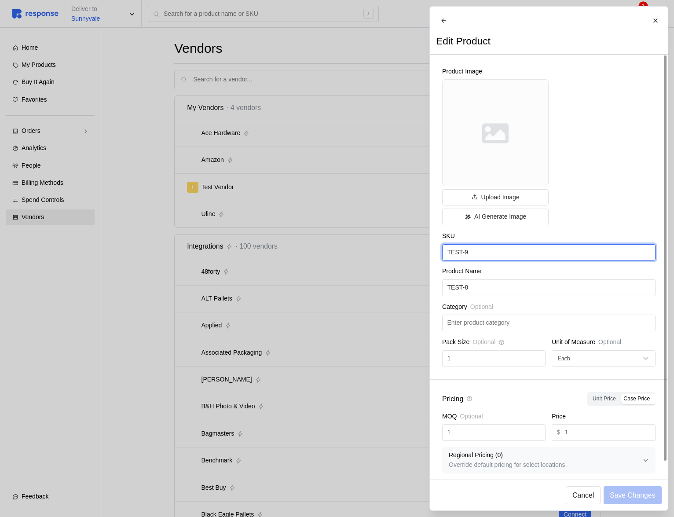
click at [503, 260] on input "TEST-9" at bounding box center [548, 253] width 203 height 16
type input "TEST-8"
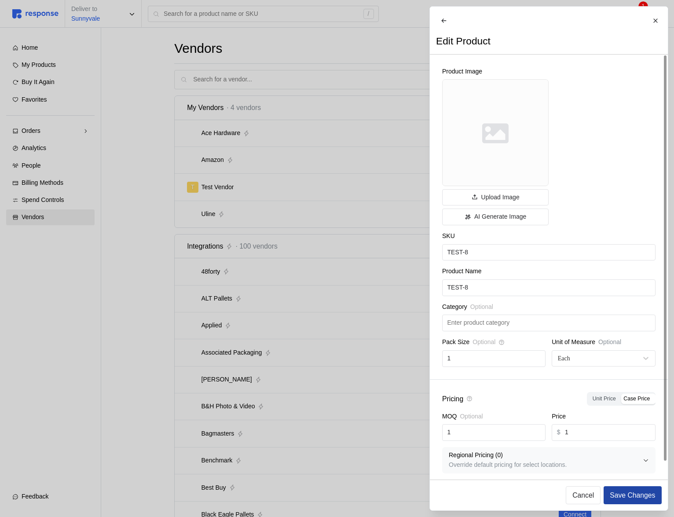
click at [647, 494] on p "Save Changes" at bounding box center [632, 495] width 45 height 11
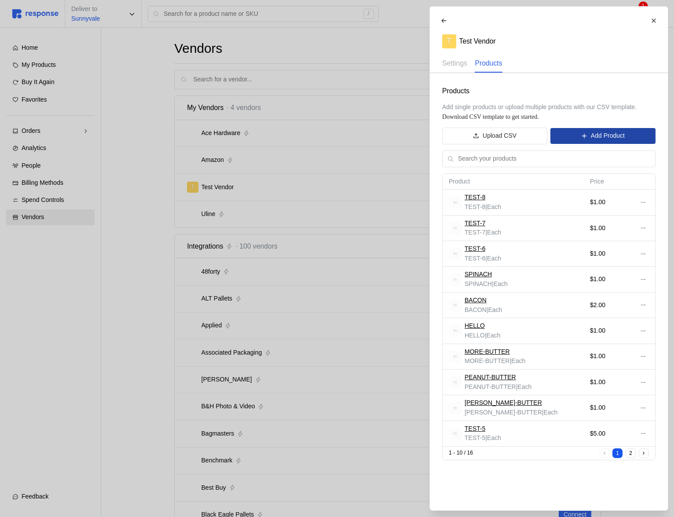
click at [599, 138] on p "Add Product" at bounding box center [607, 136] width 34 height 10
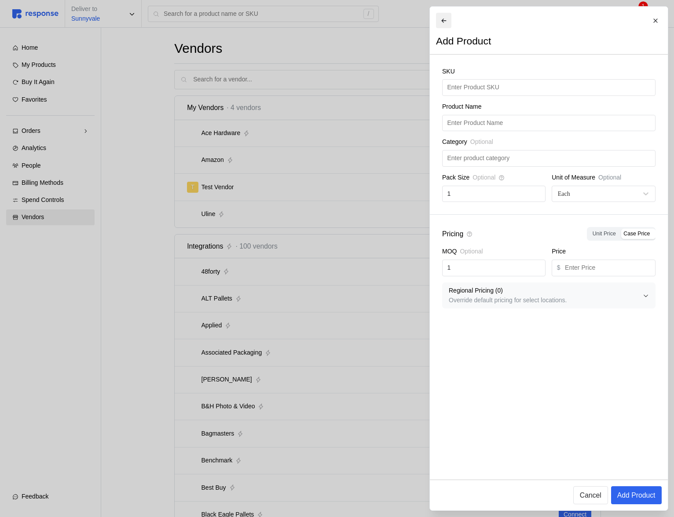
click at [447, 18] on button at bounding box center [443, 20] width 15 height 15
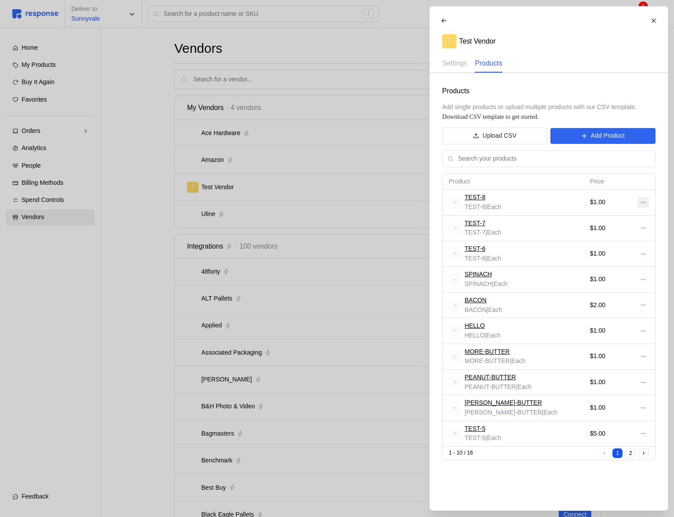
click at [640, 202] on icon at bounding box center [643, 202] width 6 height 6
click at [630, 219] on p "Edit" at bounding box center [614, 221] width 56 height 10
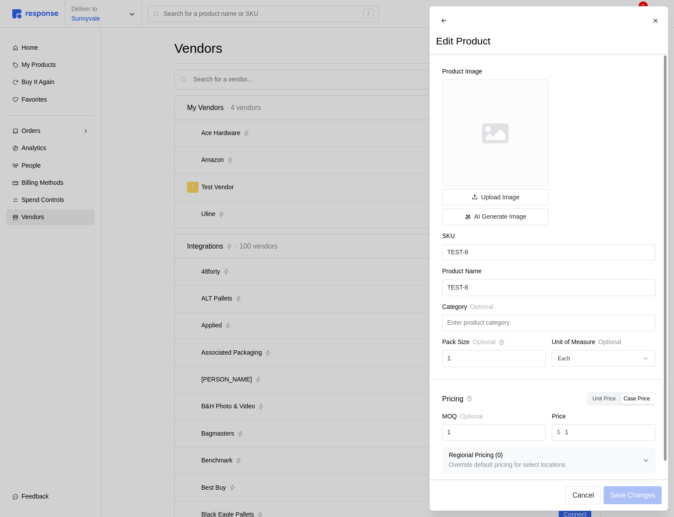
click at [360, 211] on div at bounding box center [337, 258] width 674 height 517
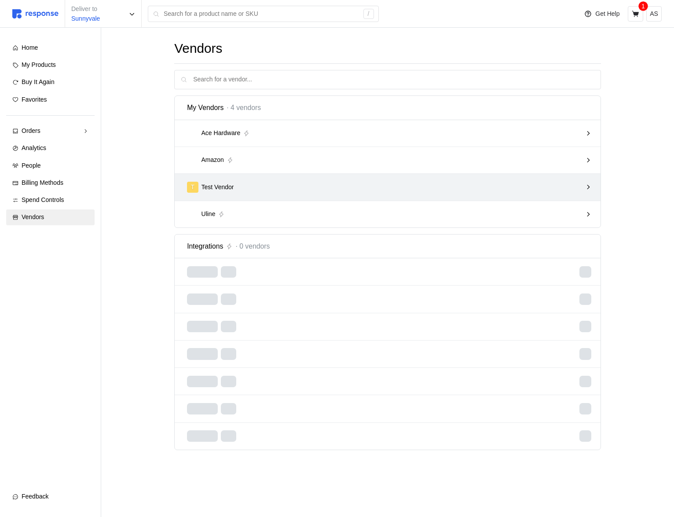
click at [577, 183] on div "T Test Vendor" at bounding box center [384, 187] width 395 height 11
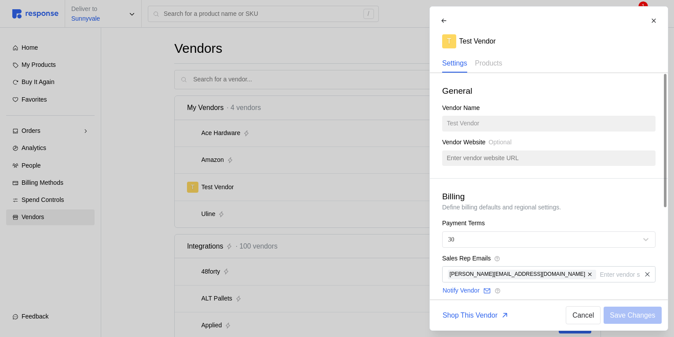
click at [357, 227] on div at bounding box center [337, 168] width 674 height 337
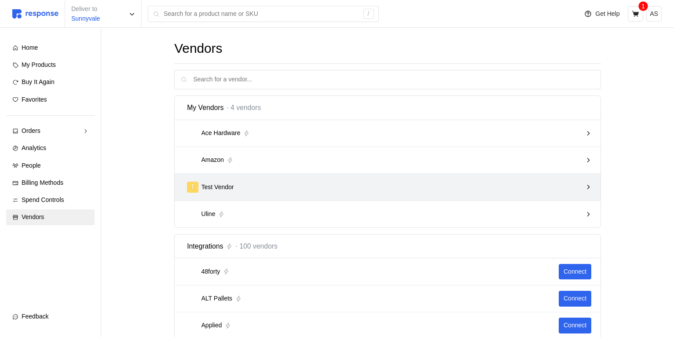
click at [424, 175] on div "T Test Vendor" at bounding box center [388, 187] width 426 height 27
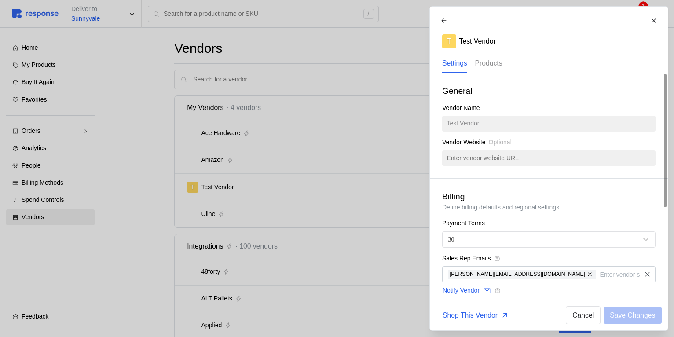
click at [501, 65] on p "Products" at bounding box center [488, 63] width 27 height 11
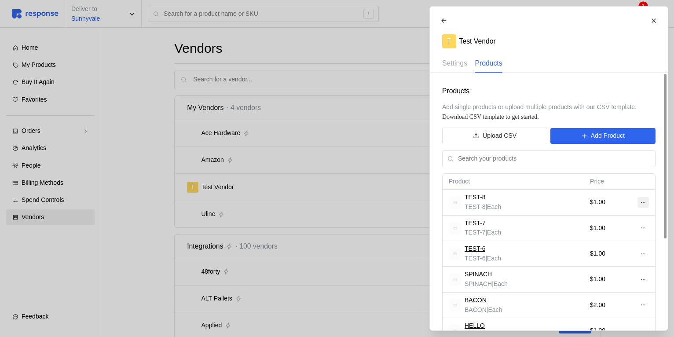
click at [642, 205] on icon at bounding box center [643, 202] width 6 height 6
click at [612, 219] on p "Edit" at bounding box center [614, 221] width 56 height 10
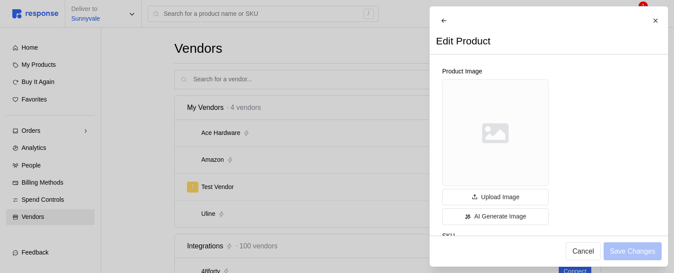
click at [361, 216] on div at bounding box center [337, 136] width 674 height 273
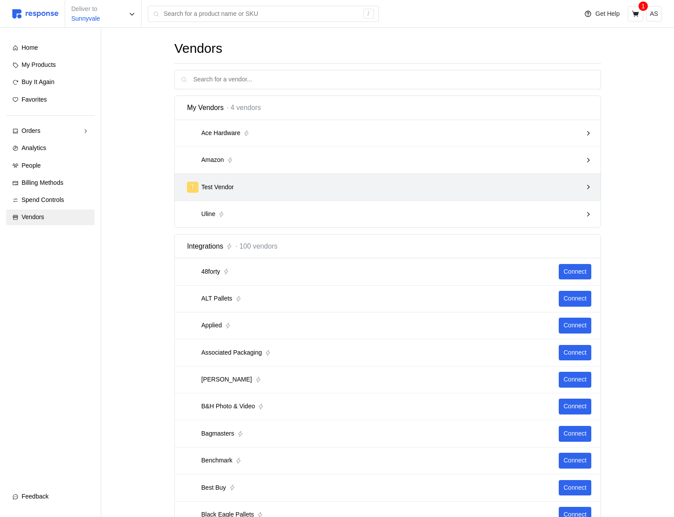
click at [552, 193] on div "T Test Vendor" at bounding box center [384, 187] width 401 height 17
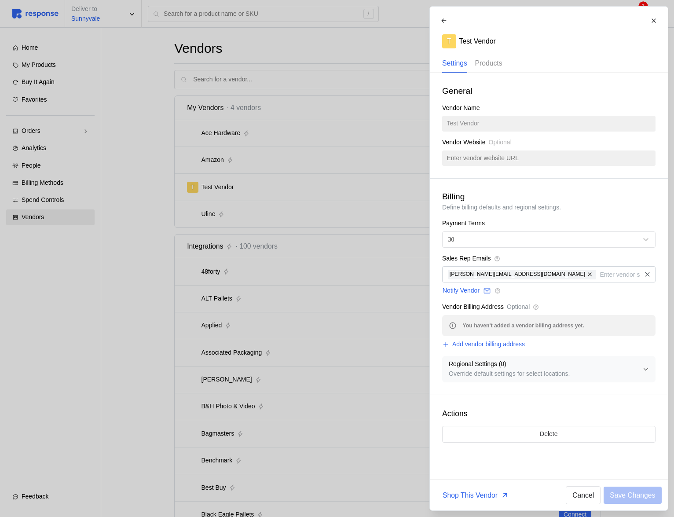
click at [495, 58] on p "Products" at bounding box center [488, 63] width 27 height 11
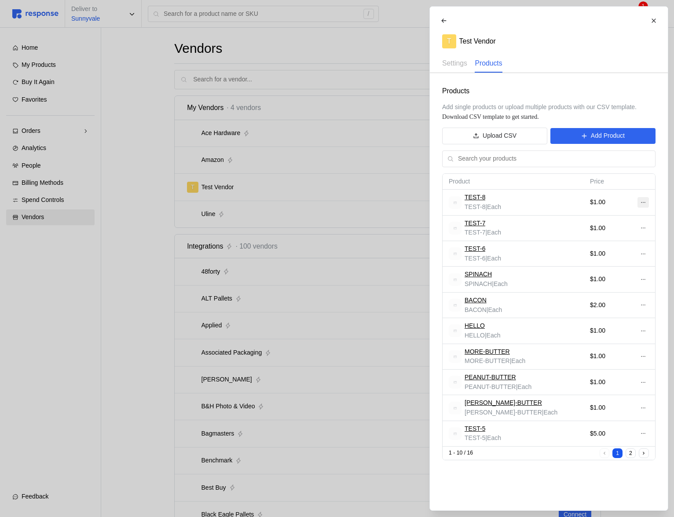
click at [644, 200] on icon at bounding box center [643, 202] width 6 height 6
click at [626, 218] on p "Edit" at bounding box center [614, 221] width 56 height 10
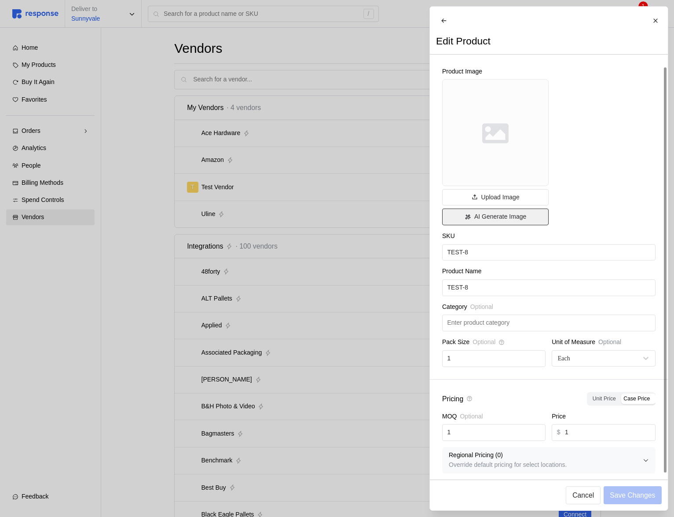
scroll to position [12, 0]
